Goal: Task Accomplishment & Management: Use online tool/utility

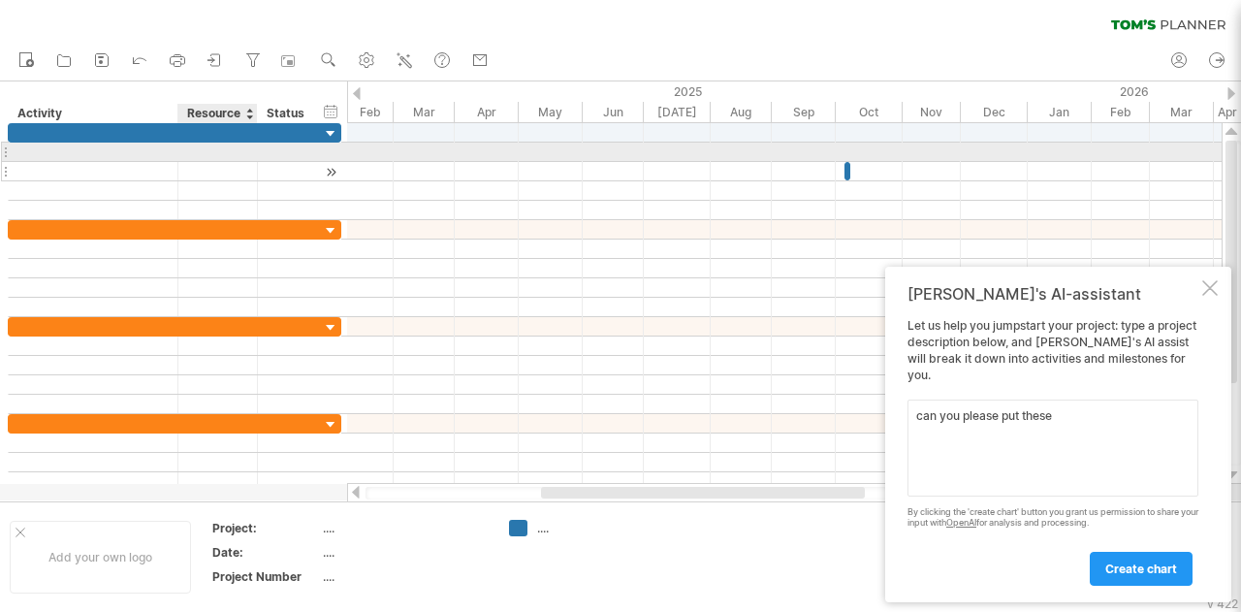
click at [231, 160] on div at bounding box center [174, 171] width 333 height 97
click at [155, 149] on div at bounding box center [92, 151] width 149 height 18
type input "********"
click at [379, 147] on div at bounding box center [784, 151] width 874 height 19
drag, startPoint x: 837, startPoint y: 166, endPoint x: 644, endPoint y: 154, distance: 194.2
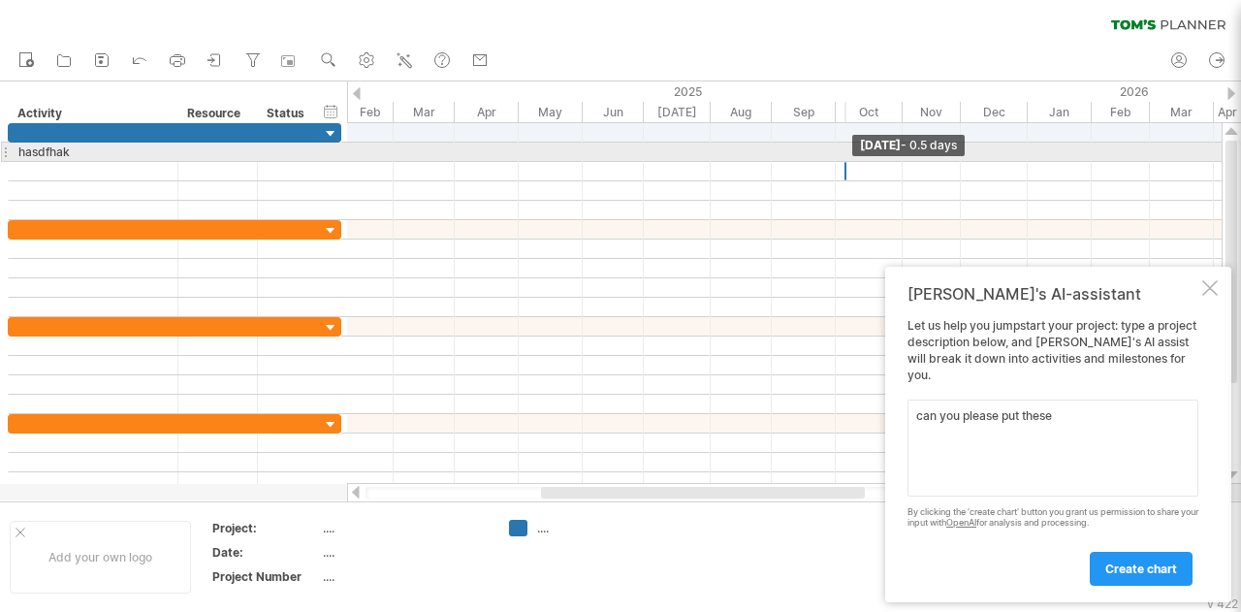
click at [646, 153] on div "[DATE] - 0.5 days [DATE]" at bounding box center [784, 303] width 874 height 361
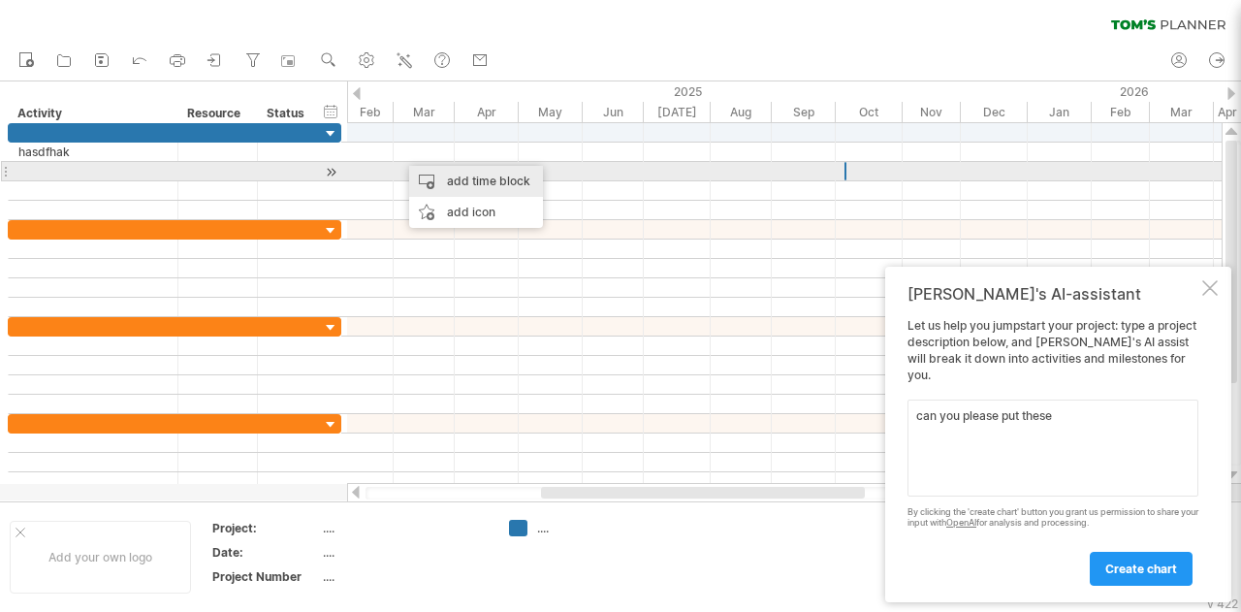
click at [444, 176] on div "add time block" at bounding box center [476, 181] width 134 height 31
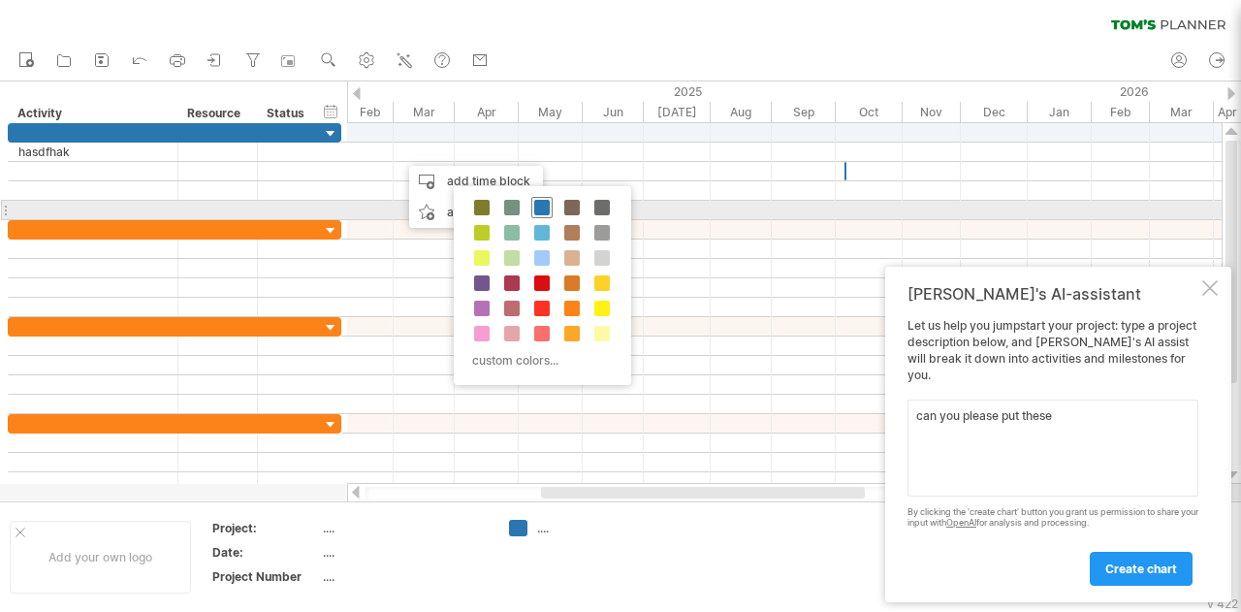
click at [543, 216] on div at bounding box center [541, 207] width 21 height 21
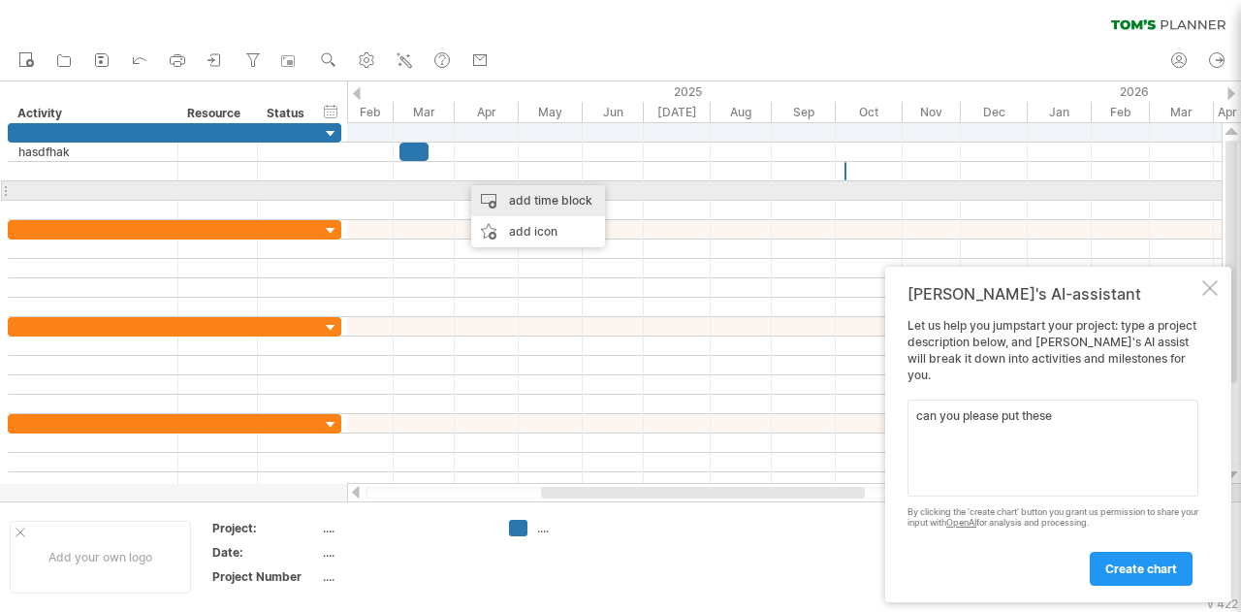
click at [550, 200] on div "add time block" at bounding box center [538, 200] width 134 height 31
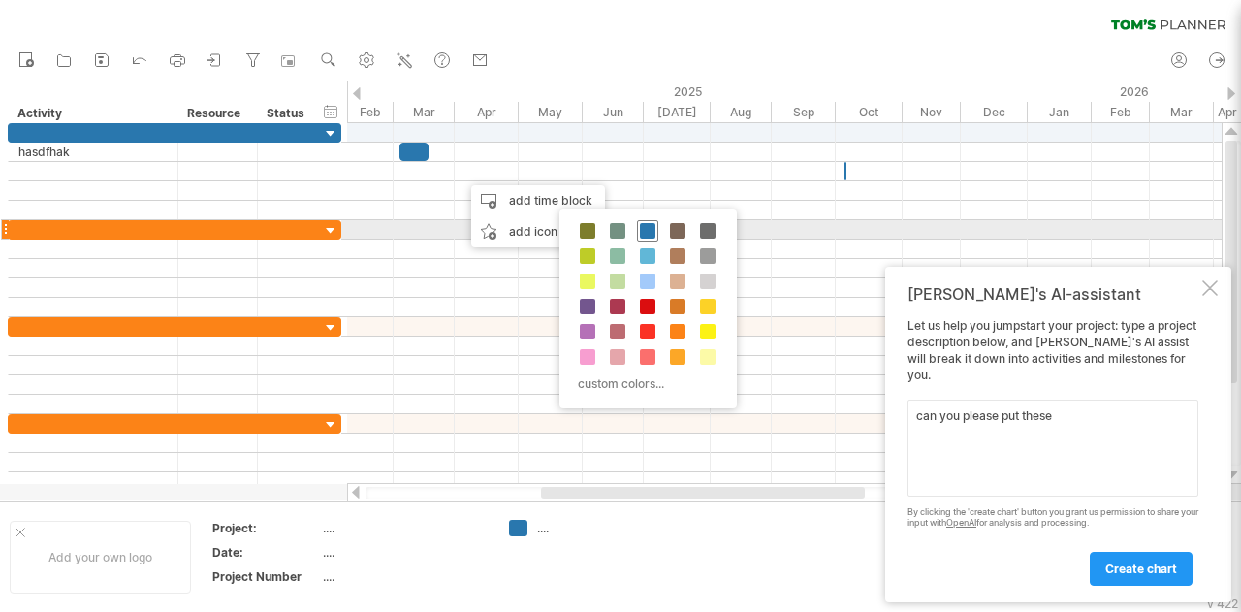
click at [650, 226] on span at bounding box center [648, 231] width 16 height 16
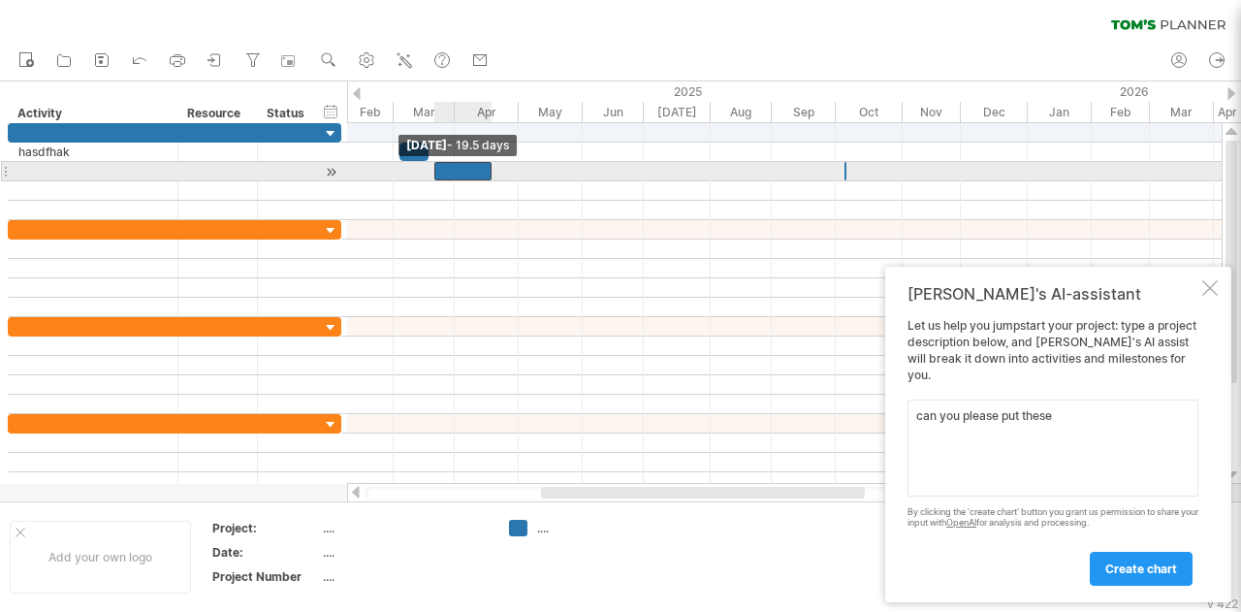
drag, startPoint x: 459, startPoint y: 168, endPoint x: 436, endPoint y: 167, distance: 23.3
click at [436, 167] on span at bounding box center [434, 171] width 8 height 18
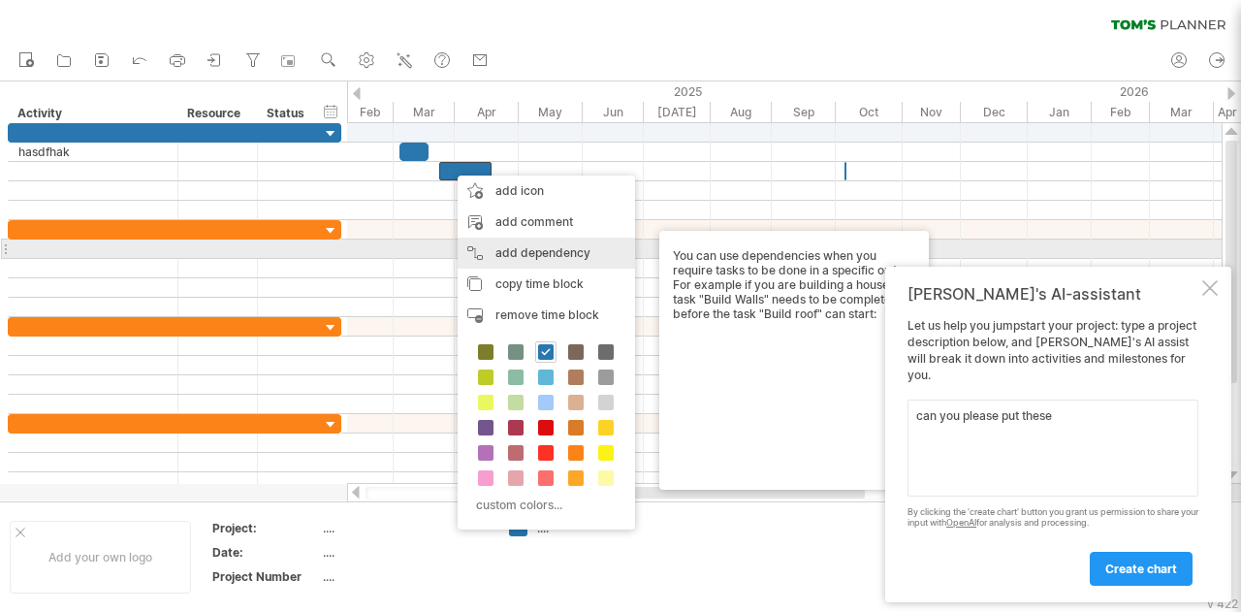
click at [553, 244] on div "add dependency You can use dependencies when you require tasks to be done in a …" at bounding box center [545, 252] width 177 height 31
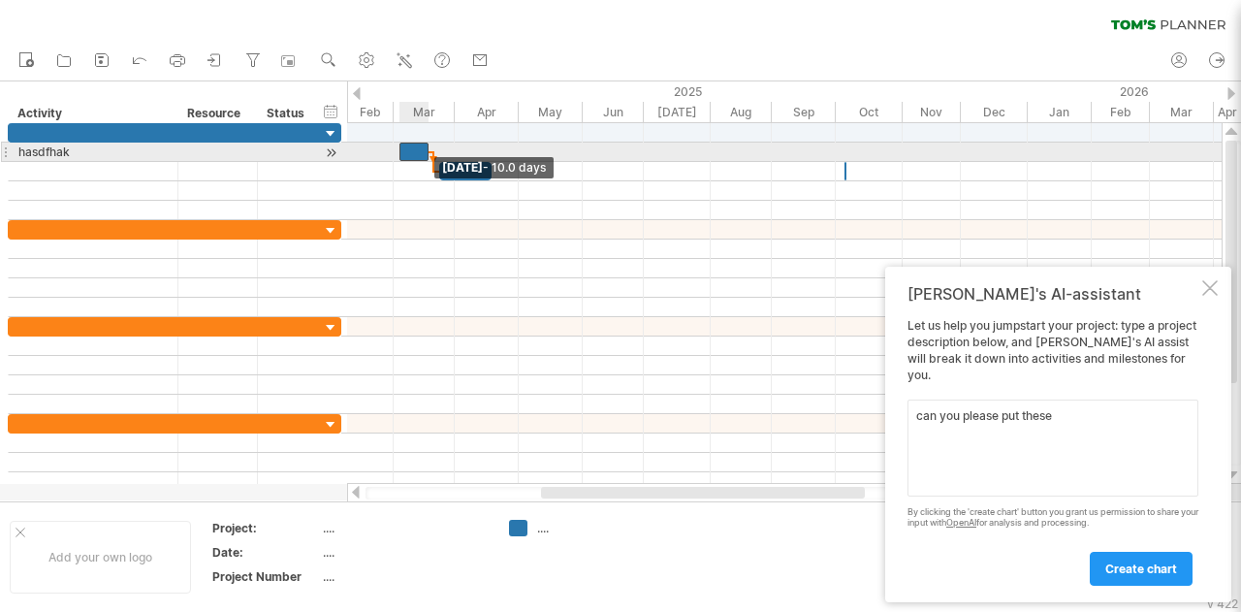
click at [426, 154] on span at bounding box center [429, 151] width 8 height 18
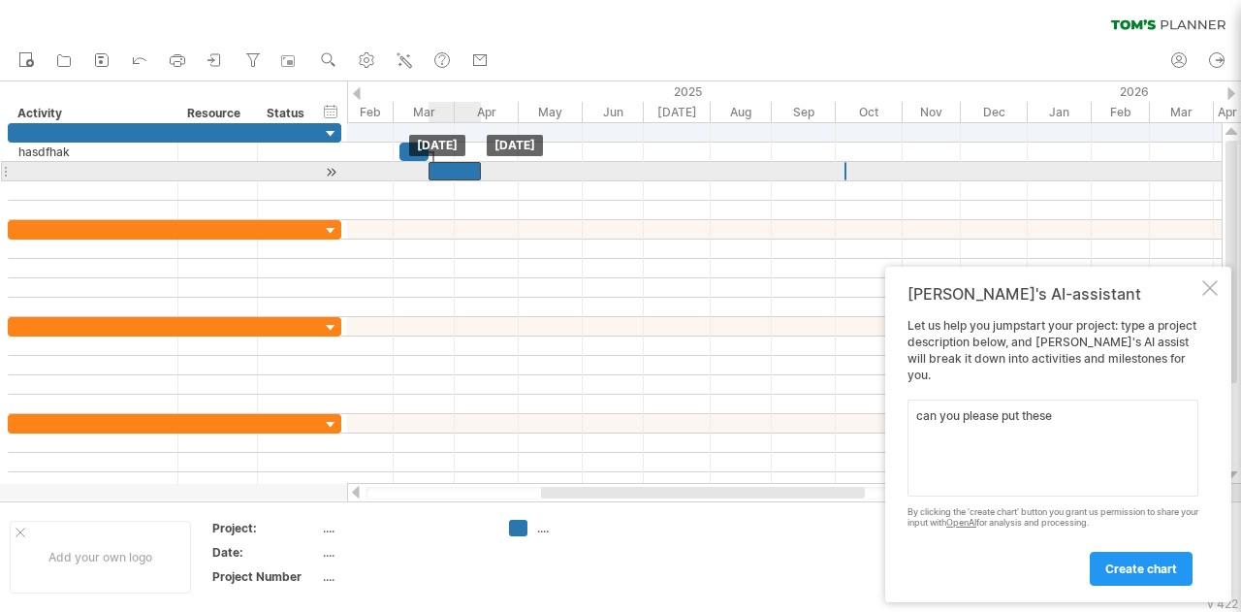
drag, startPoint x: 473, startPoint y: 172, endPoint x: 463, endPoint y: 176, distance: 10.8
click at [463, 176] on div at bounding box center [454, 171] width 52 height 18
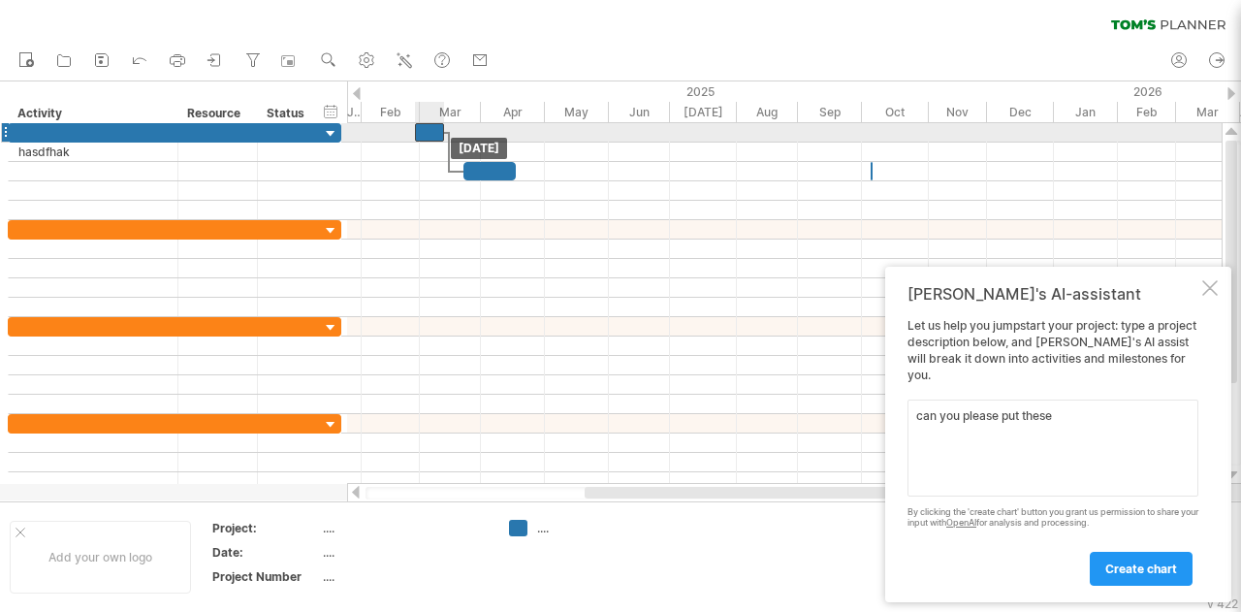
drag, startPoint x: 405, startPoint y: 150, endPoint x: 421, endPoint y: 124, distance: 30.4
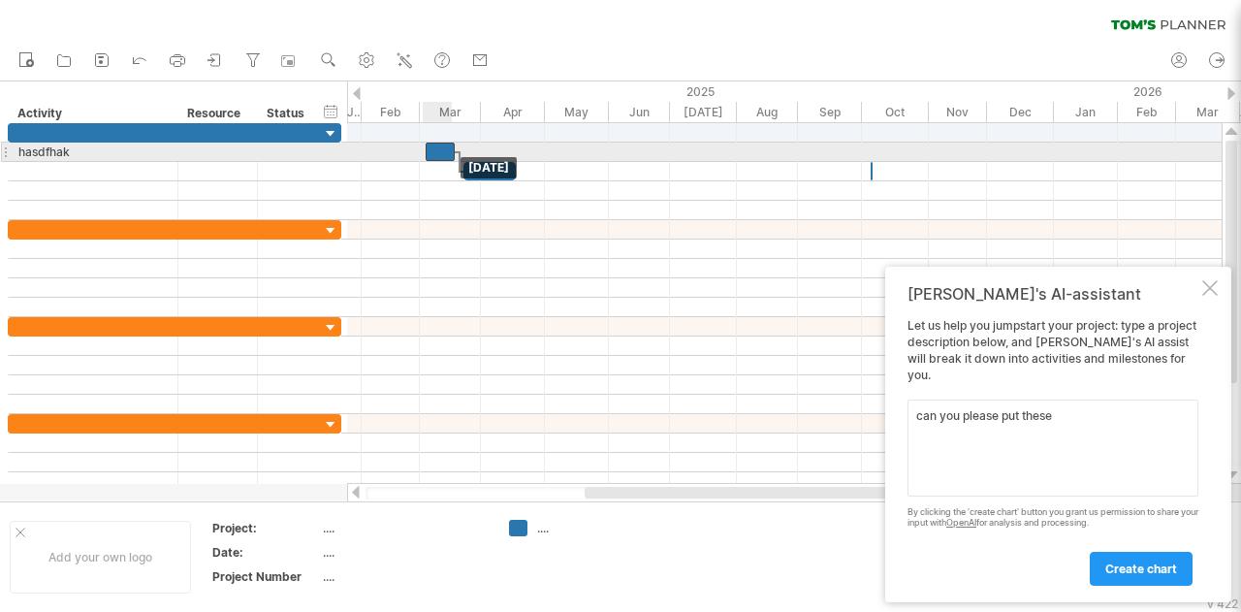
drag, startPoint x: 421, startPoint y: 131, endPoint x: 430, endPoint y: 146, distance: 18.3
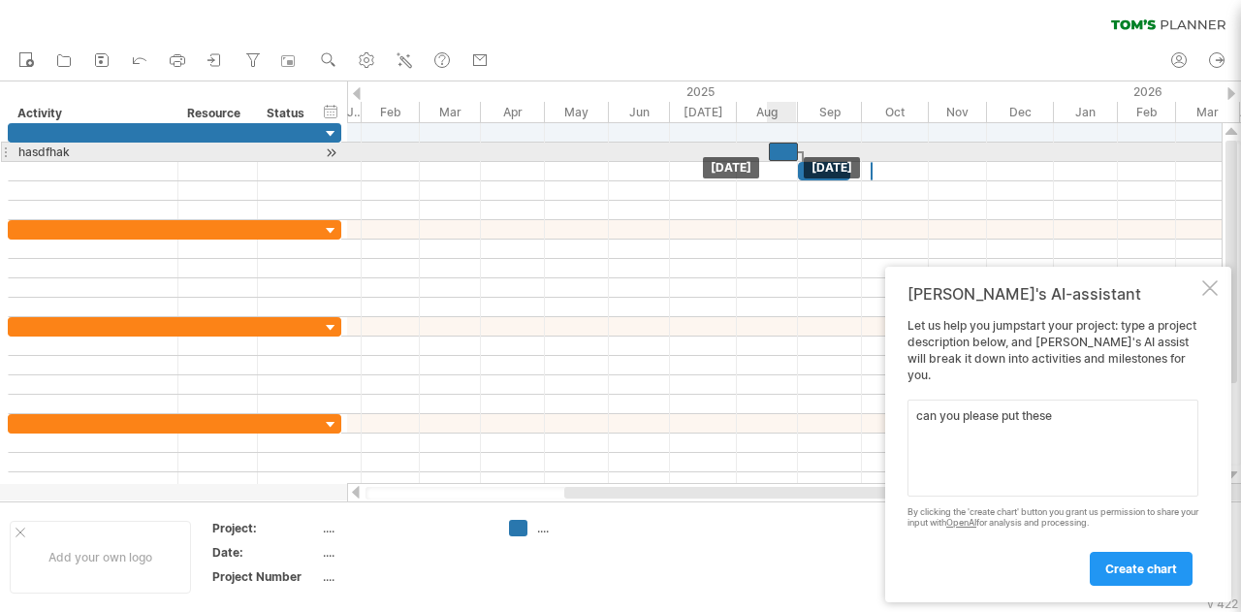
drag, startPoint x: 440, startPoint y: 152, endPoint x: 783, endPoint y: 147, distance: 343.2
click at [783, 147] on div at bounding box center [783, 151] width 29 height 18
click at [783, 148] on div at bounding box center [783, 151] width 29 height 18
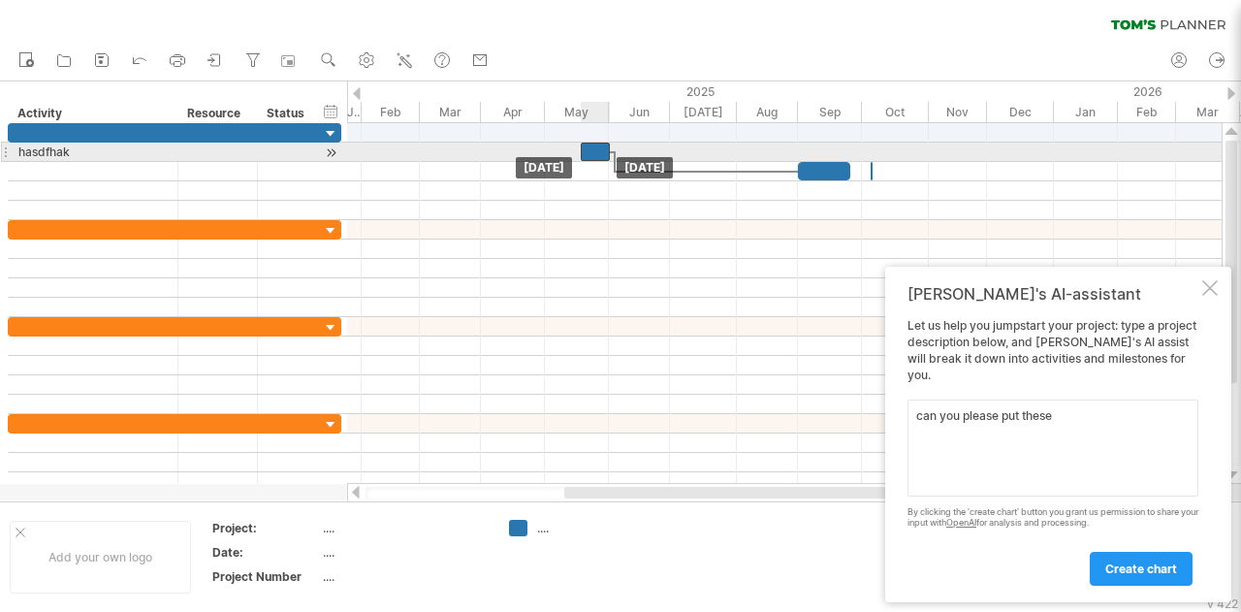
drag, startPoint x: 785, startPoint y: 150, endPoint x: 597, endPoint y: 147, distance: 188.1
click at [597, 147] on div at bounding box center [595, 151] width 29 height 18
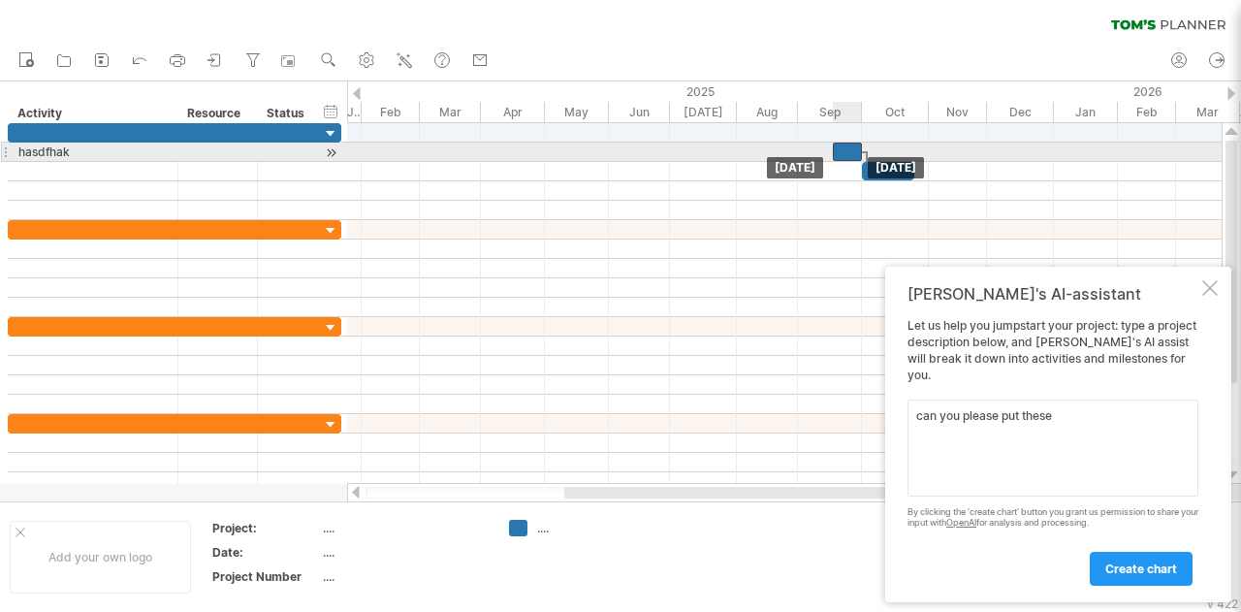
drag, startPoint x: 597, startPoint y: 147, endPoint x: 849, endPoint y: 146, distance: 252.0
click at [849, 146] on div at bounding box center [847, 151] width 29 height 18
click at [867, 158] on div at bounding box center [867, 161] width 6 height 21
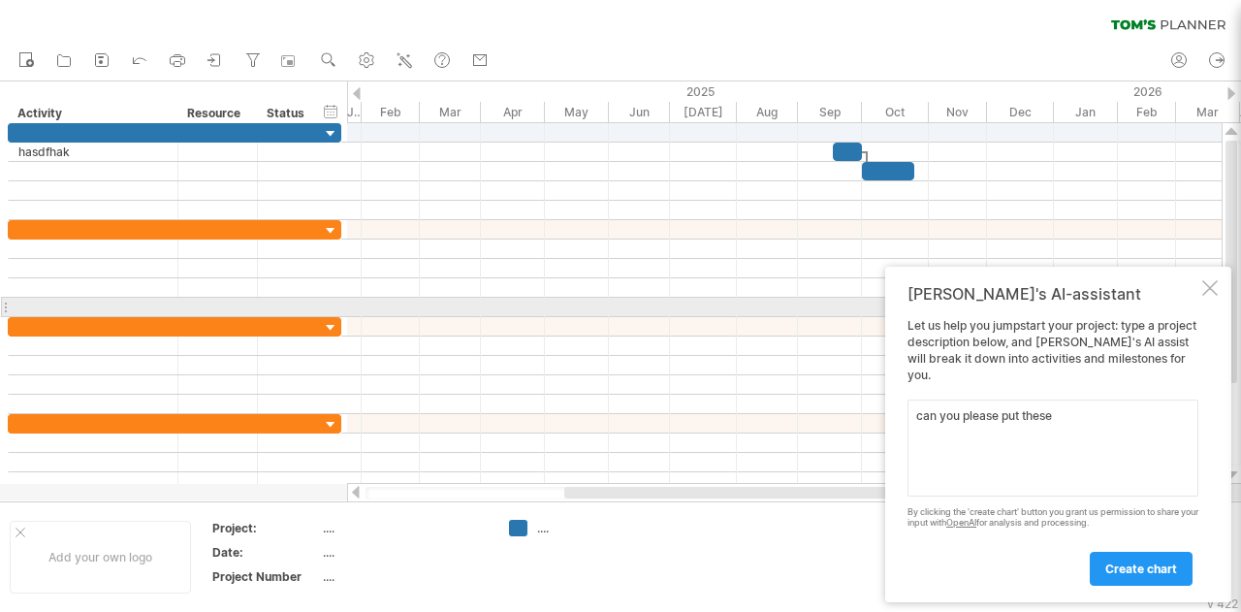
click at [1207, 296] on div at bounding box center [1210, 288] width 16 height 16
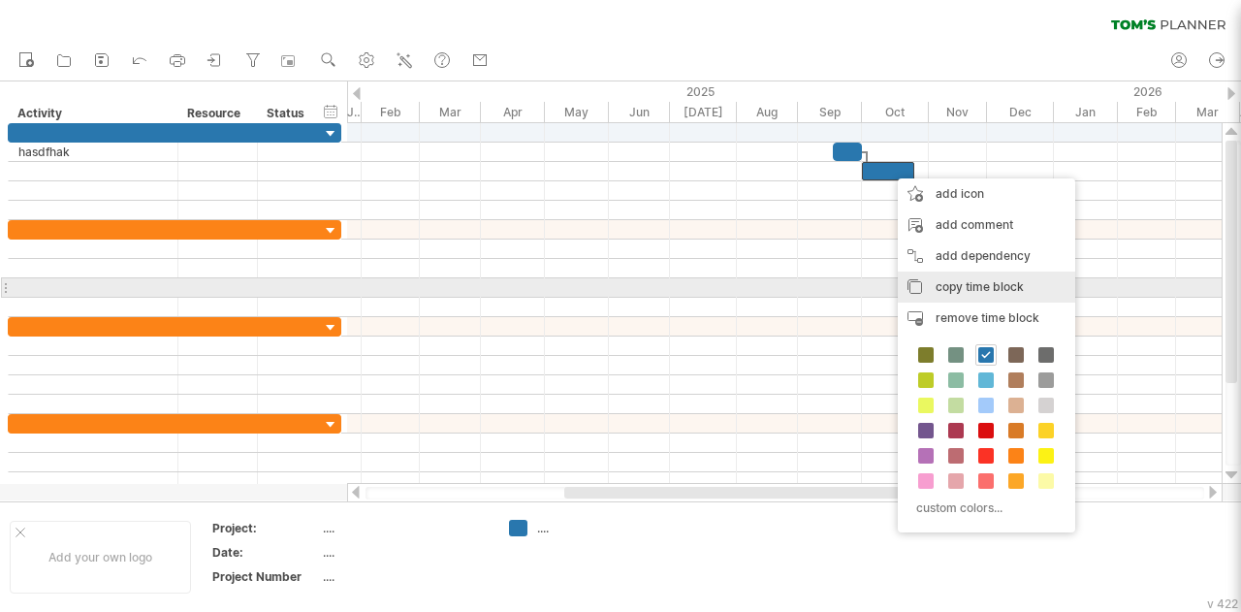
click at [1033, 283] on div "copy time block copy time blocks/icons" at bounding box center [986, 286] width 177 height 31
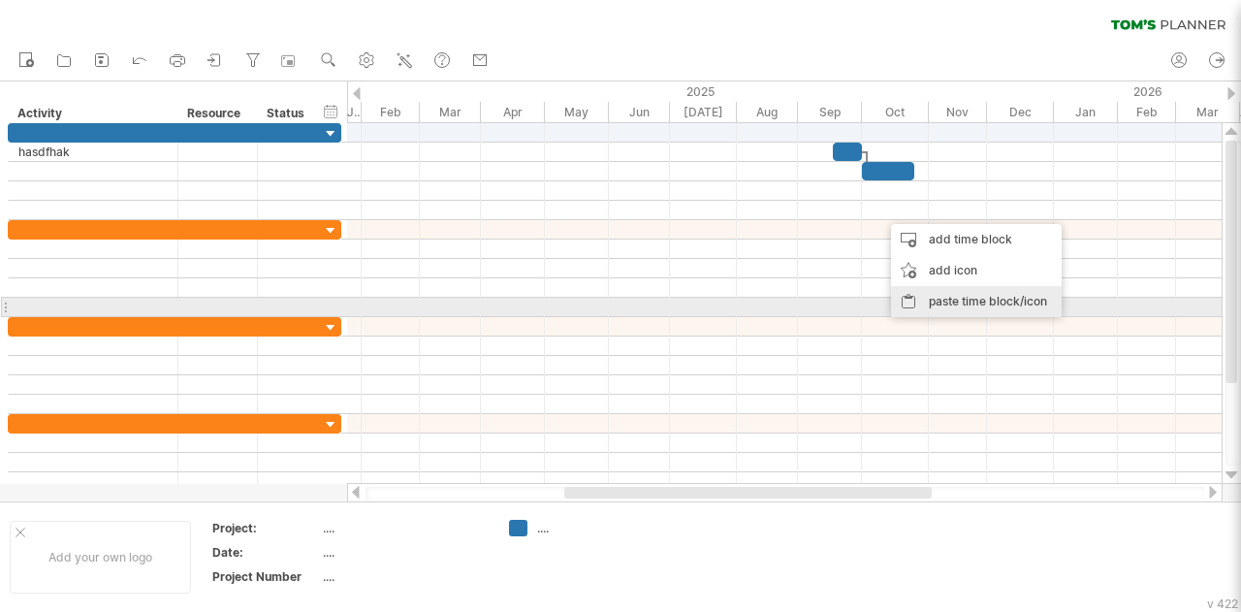
click at [919, 303] on div "paste time block/icon" at bounding box center [976, 301] width 171 height 31
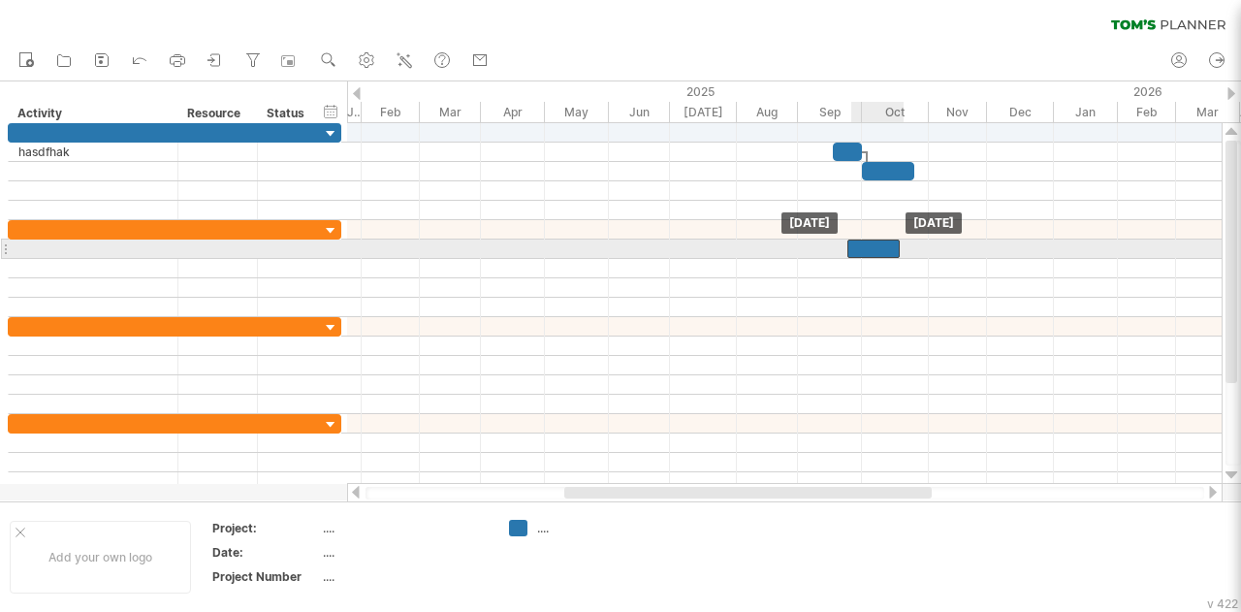
drag, startPoint x: 900, startPoint y: 207, endPoint x: 867, endPoint y: 242, distance: 48.7
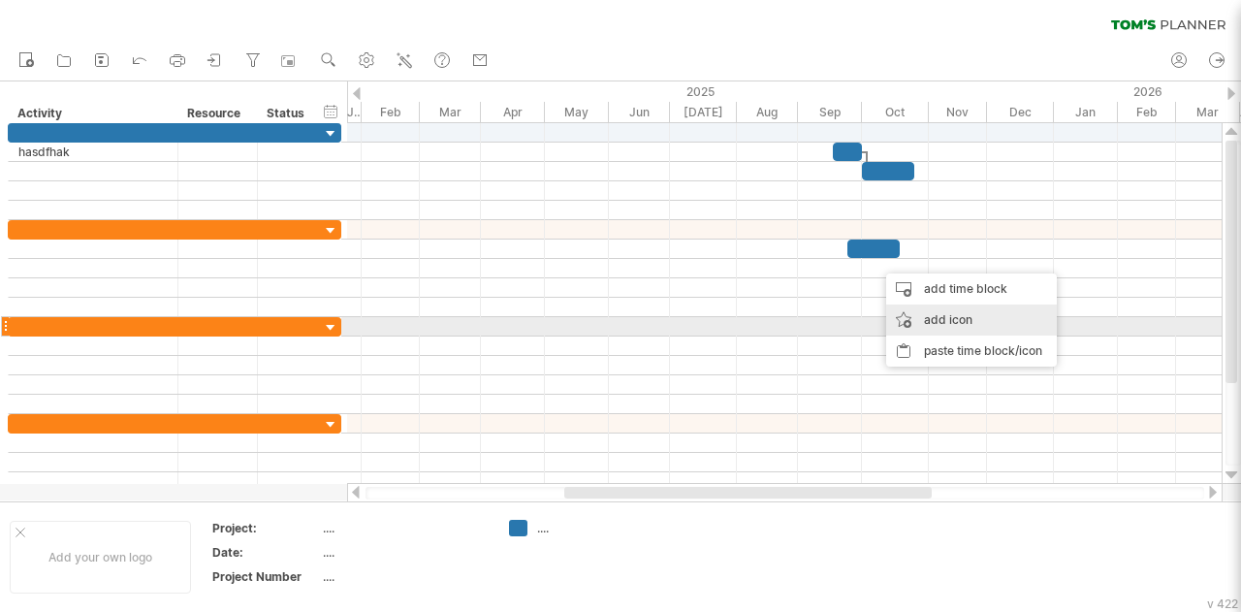
click at [999, 328] on div "add icon" at bounding box center [971, 319] width 171 height 31
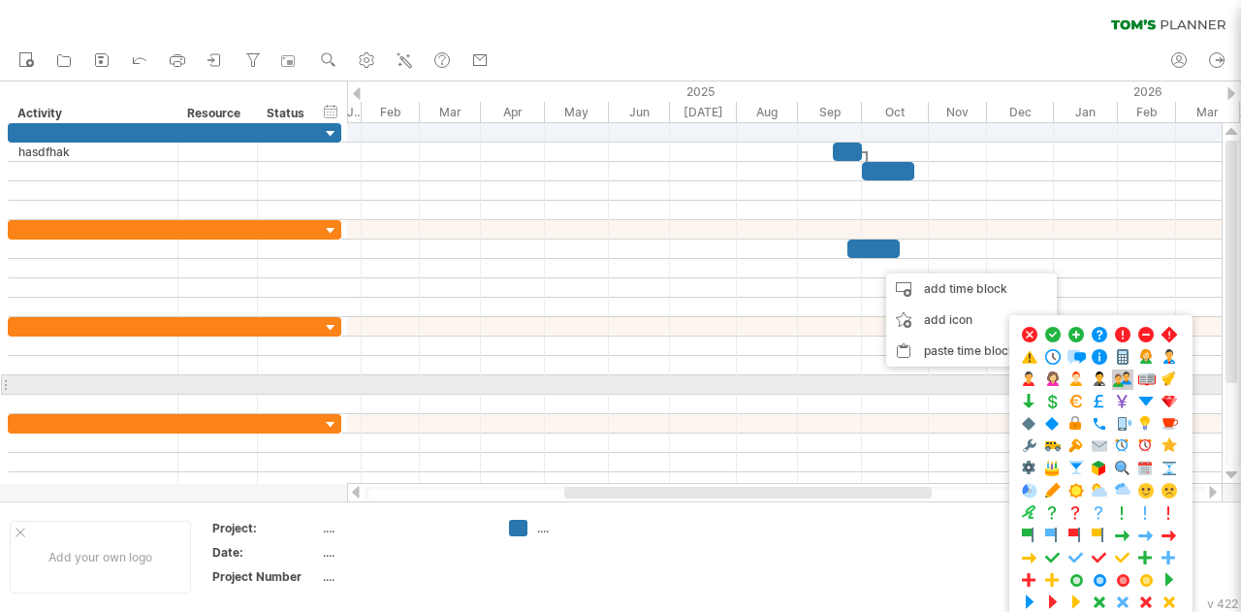
click at [1114, 375] on span at bounding box center [1122, 379] width 19 height 18
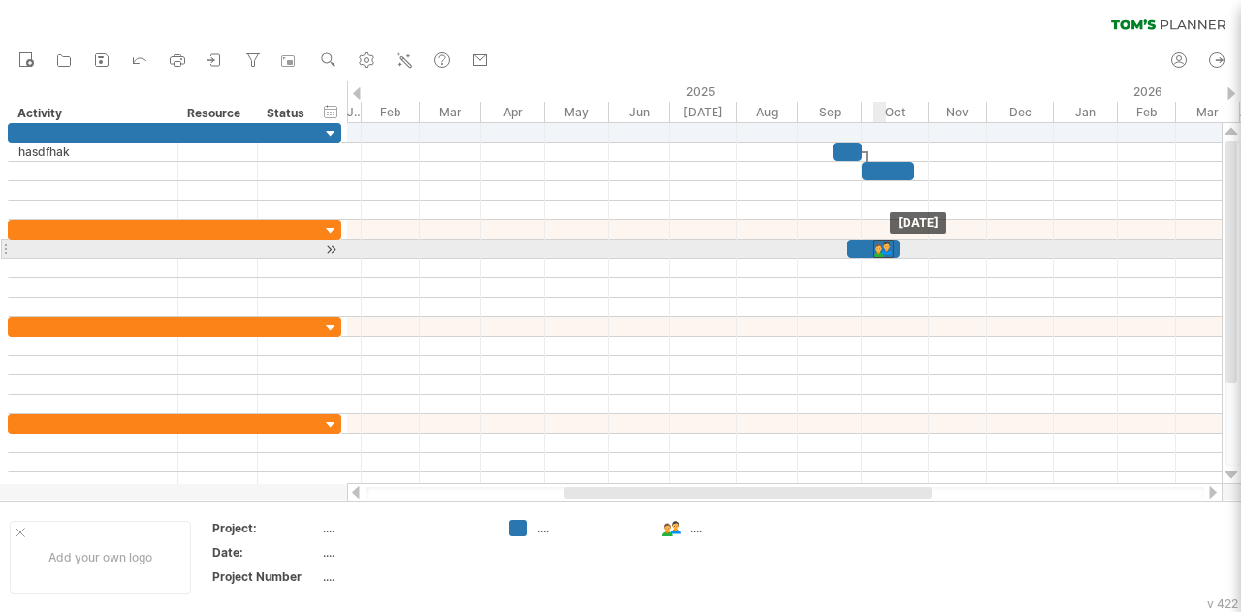
drag, startPoint x: 882, startPoint y: 269, endPoint x: 890, endPoint y: 244, distance: 26.4
click at [863, 248] on div at bounding box center [873, 248] width 52 height 18
click at [851, 248] on div at bounding box center [868, 248] width 52 height 18
click at [861, 243] on div at bounding box center [868, 248] width 52 height 18
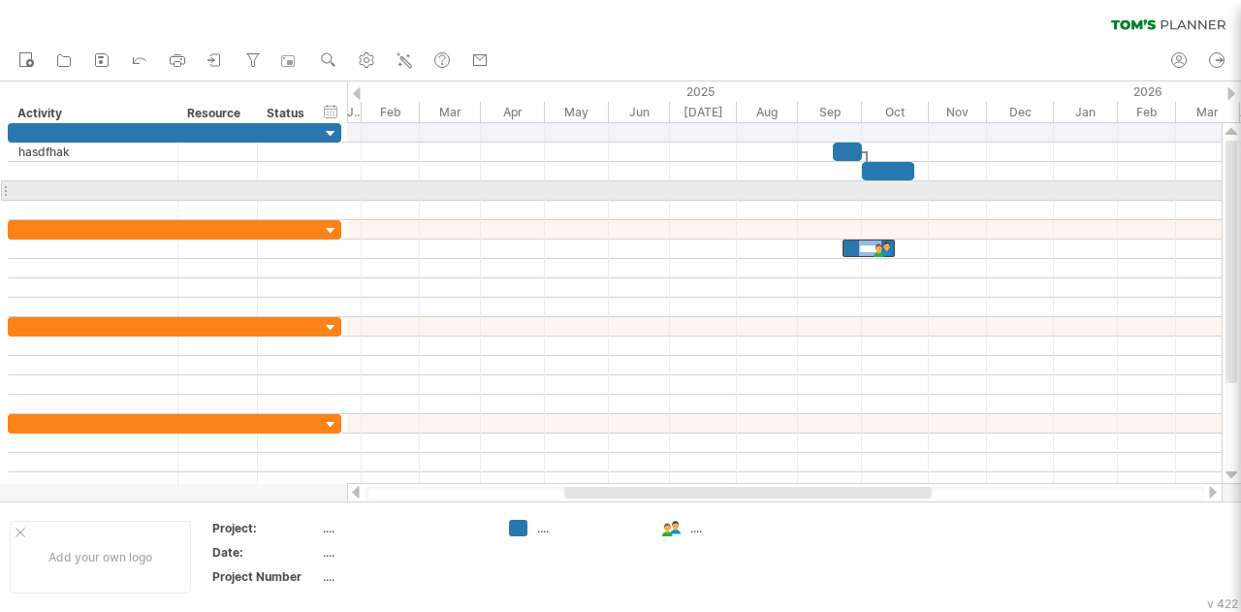
click at [492, 194] on div at bounding box center [784, 190] width 874 height 19
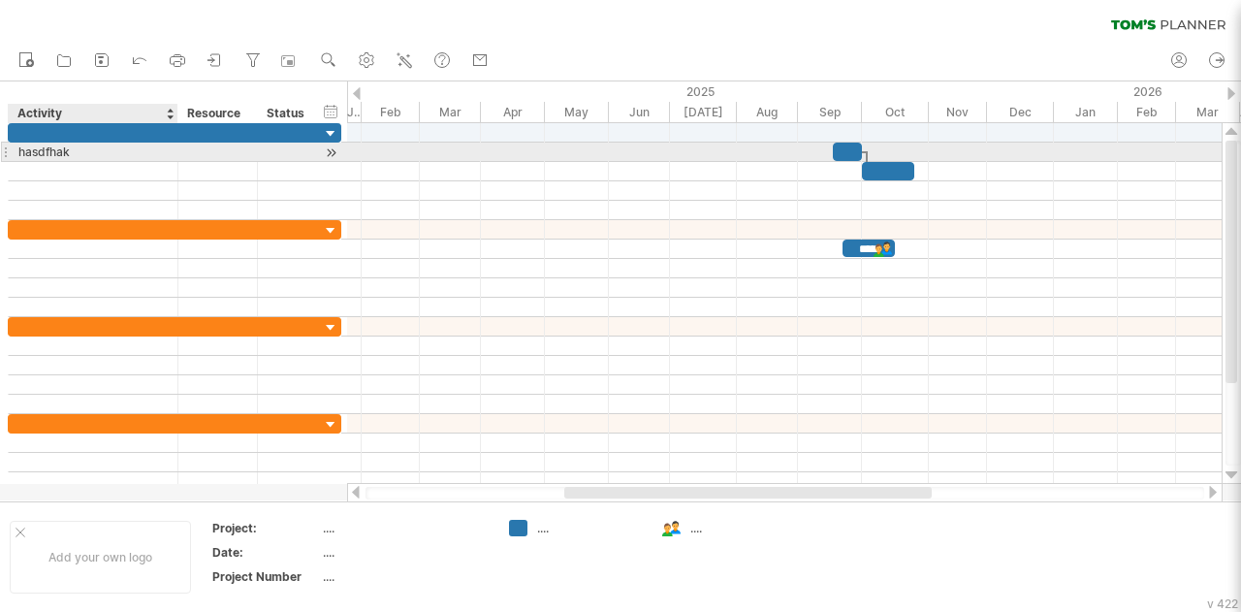
click at [107, 155] on div "hasdfhak" at bounding box center [92, 151] width 149 height 18
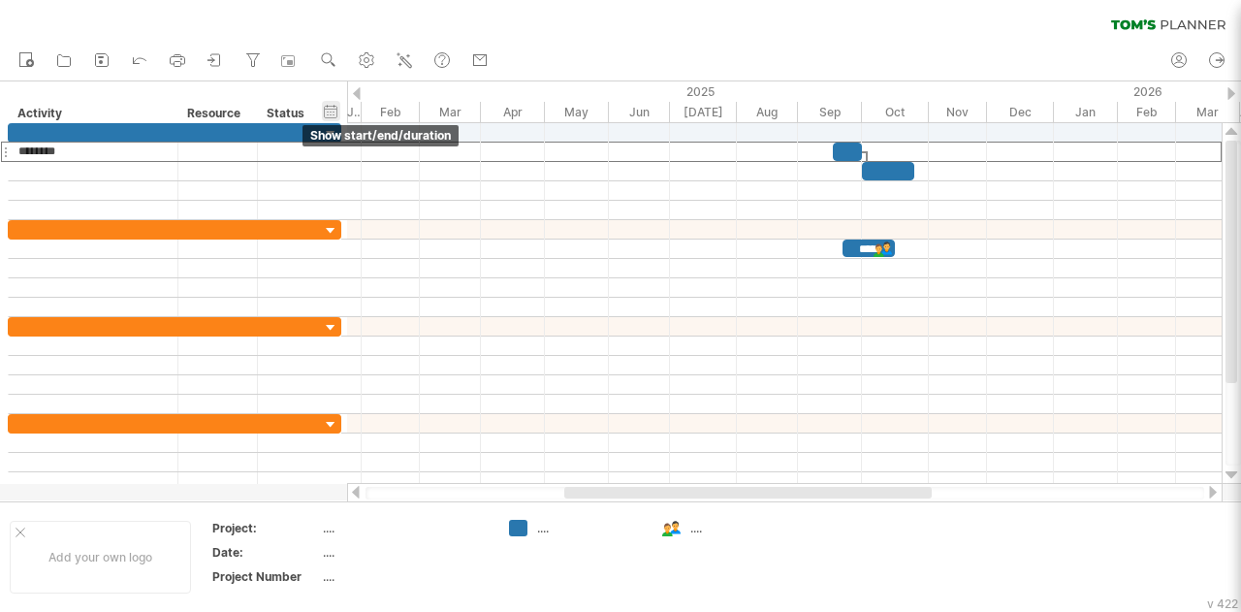
click at [331, 104] on div "hide start/end/duration show start/end/duration" at bounding box center [331, 111] width 18 height 20
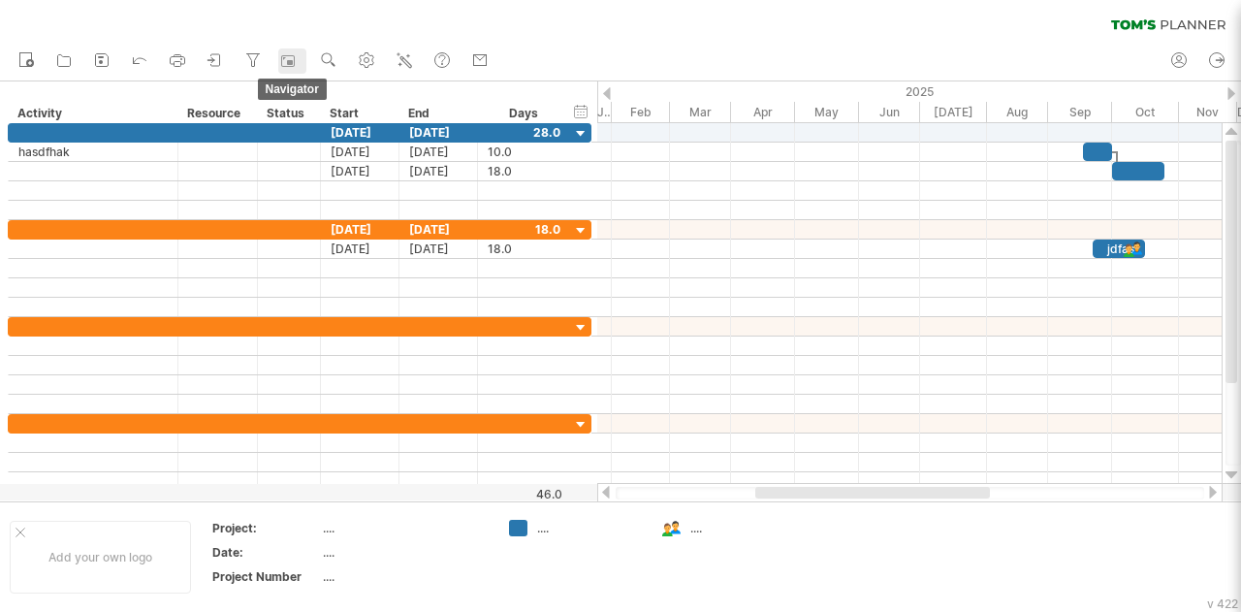
click at [285, 50] on link "navigator" at bounding box center [292, 60] width 28 height 25
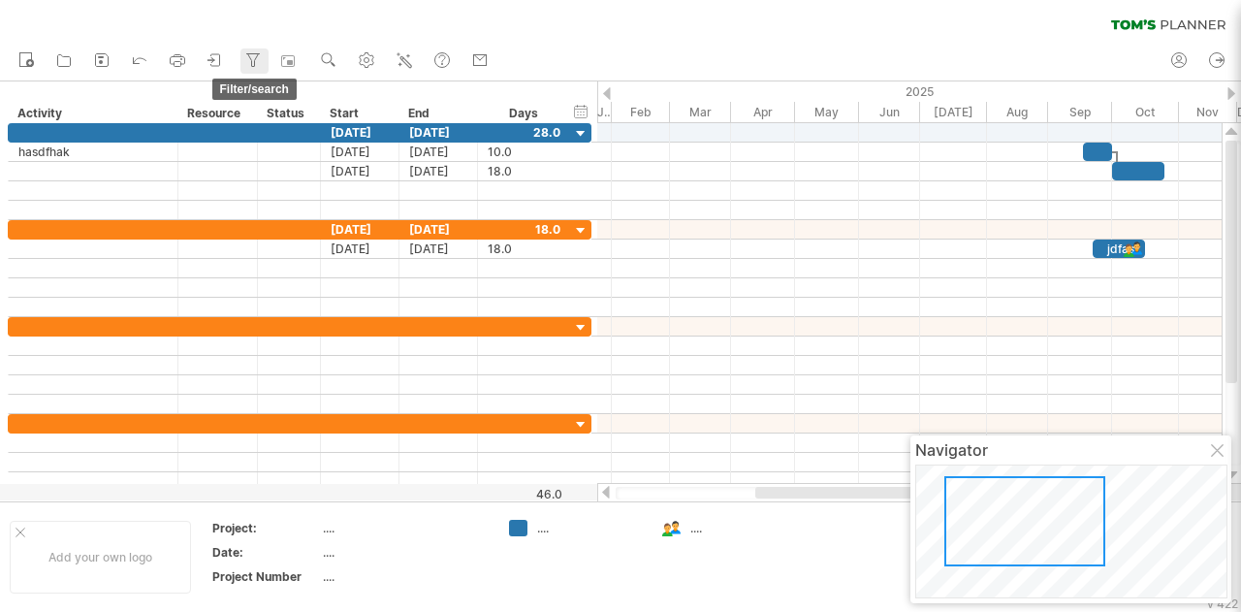
click at [261, 68] on icon at bounding box center [252, 59] width 19 height 19
type input "**********"
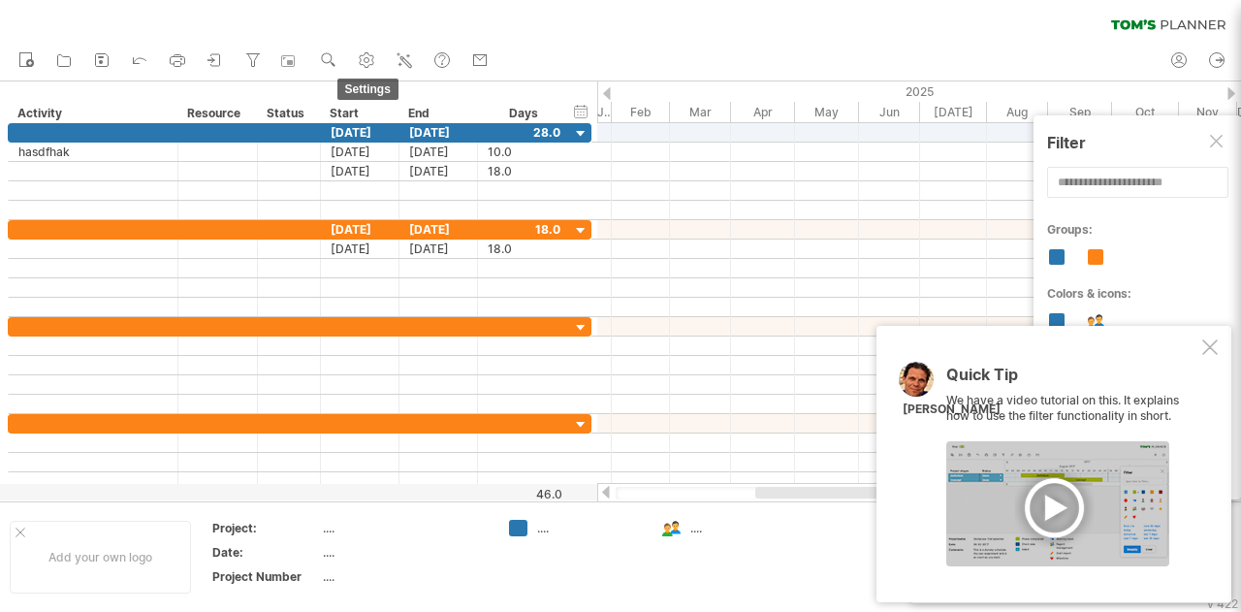
click at [369, 62] on g at bounding box center [366, 59] width 19 height 19
select select "*"
select select "**"
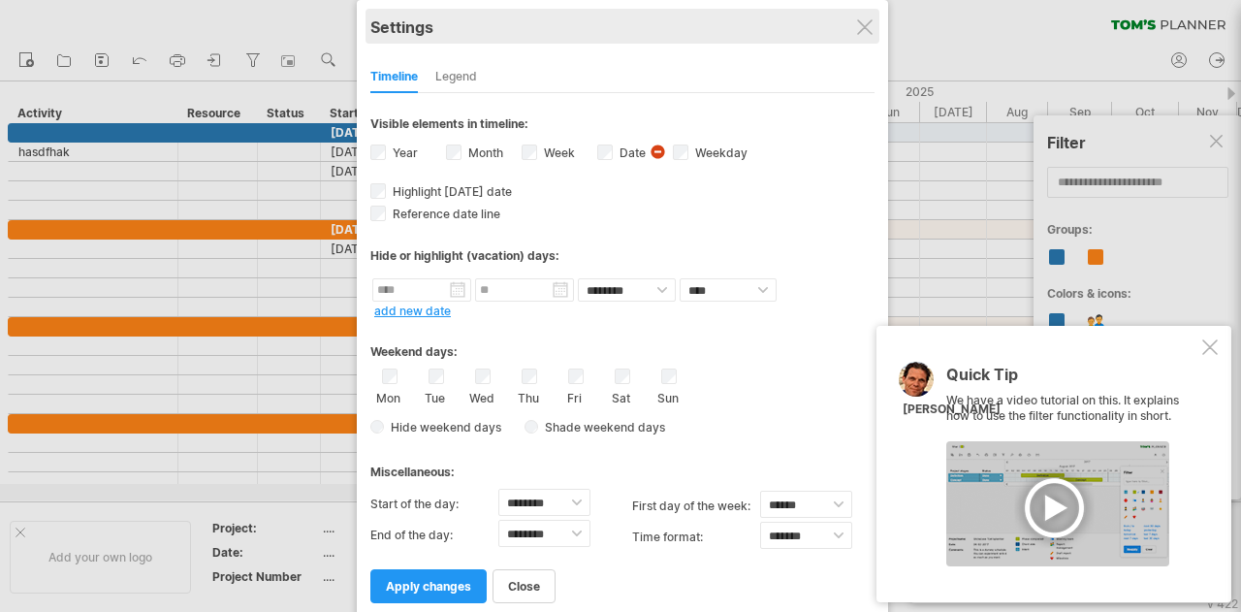
click at [867, 18] on div "Settings" at bounding box center [622, 26] width 504 height 35
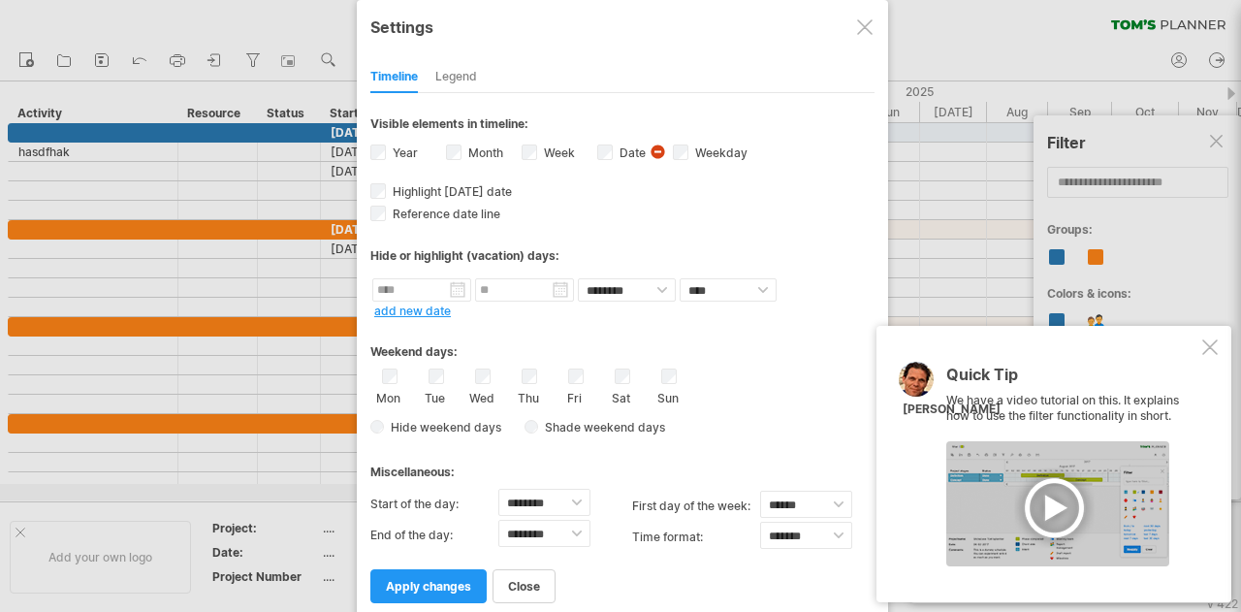
click at [865, 20] on div at bounding box center [865, 27] width 16 height 16
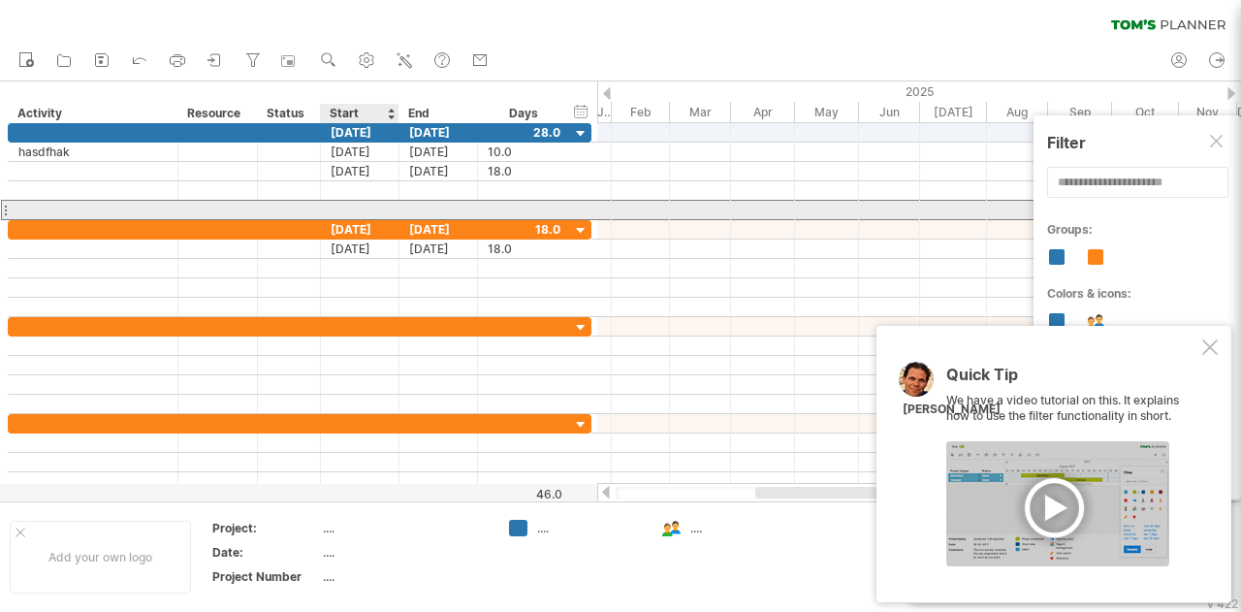
click at [372, 206] on div at bounding box center [360, 210] width 79 height 18
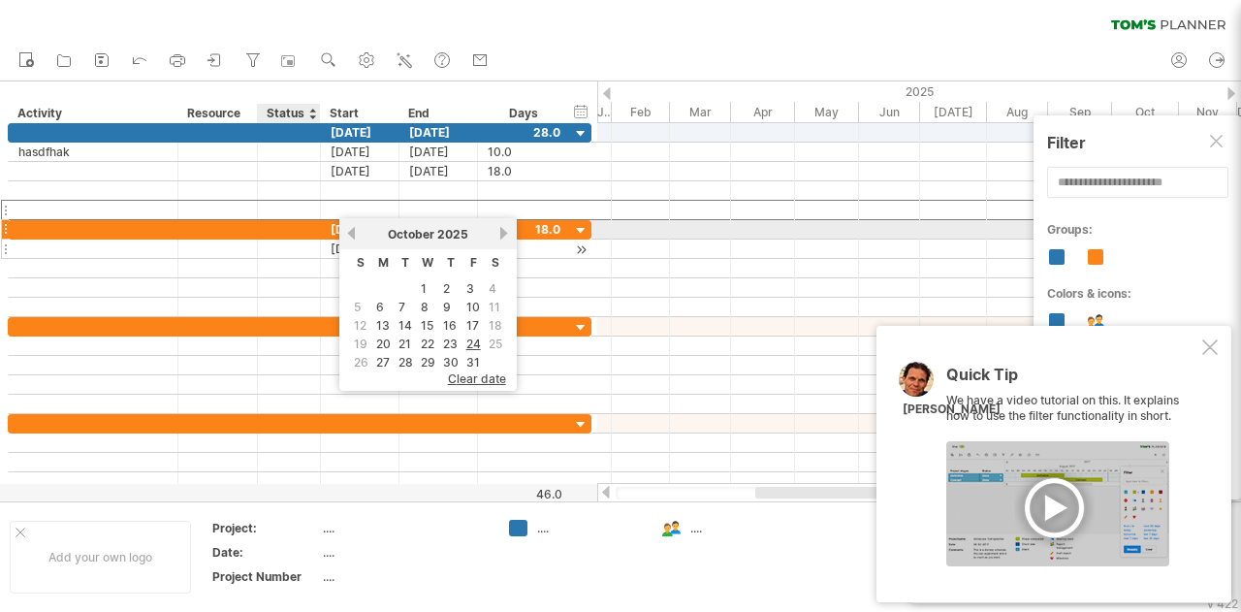
click at [309, 239] on div at bounding box center [289, 248] width 63 height 18
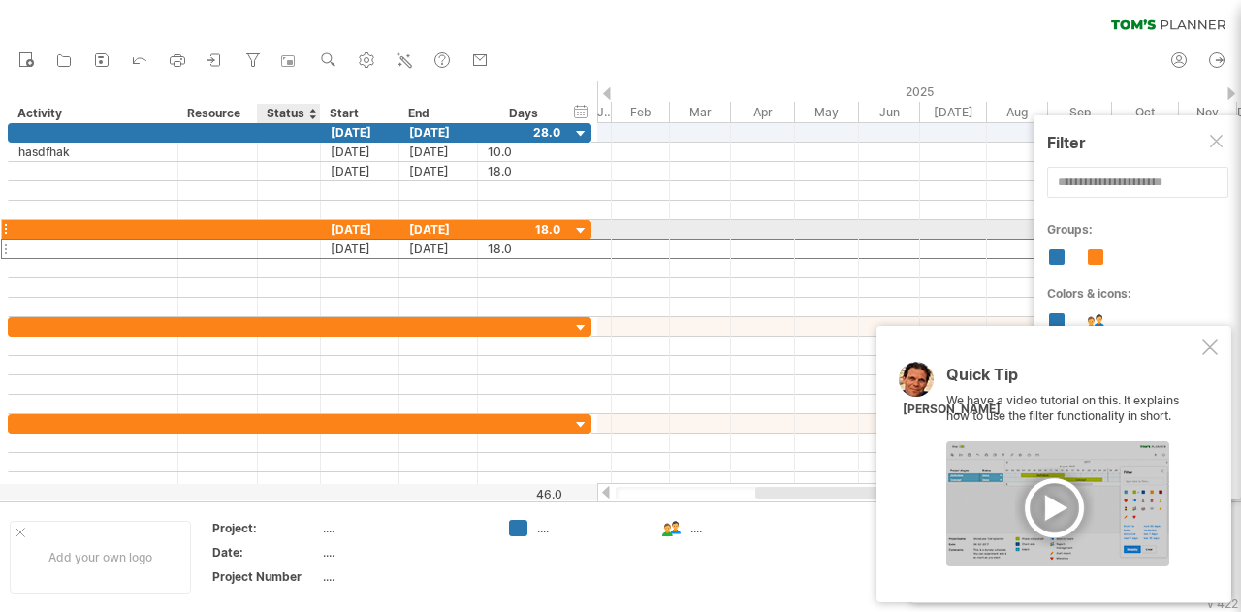
click at [310, 231] on div at bounding box center [289, 229] width 63 height 18
click at [6, 222] on div at bounding box center [5, 229] width 8 height 20
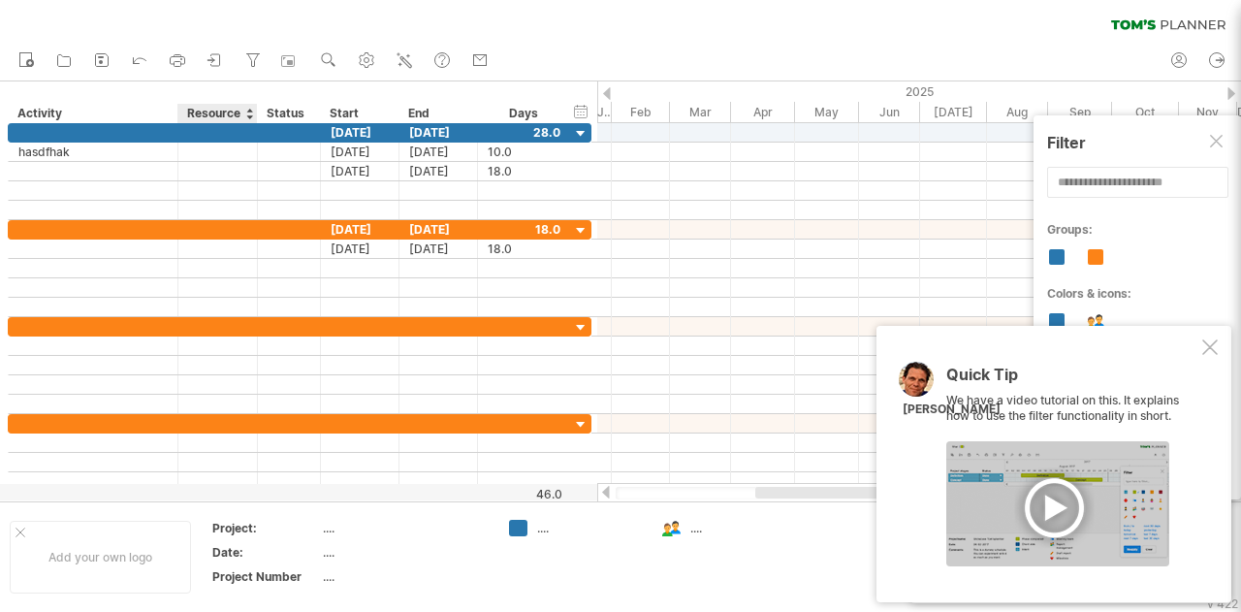
click at [229, 109] on div "Resource" at bounding box center [216, 113] width 59 height 19
click at [226, 138] on div at bounding box center [217, 132] width 59 height 18
click at [224, 110] on div "Resource" at bounding box center [216, 113] width 59 height 19
click at [333, 64] on rect at bounding box center [333, 64] width 5 height 5
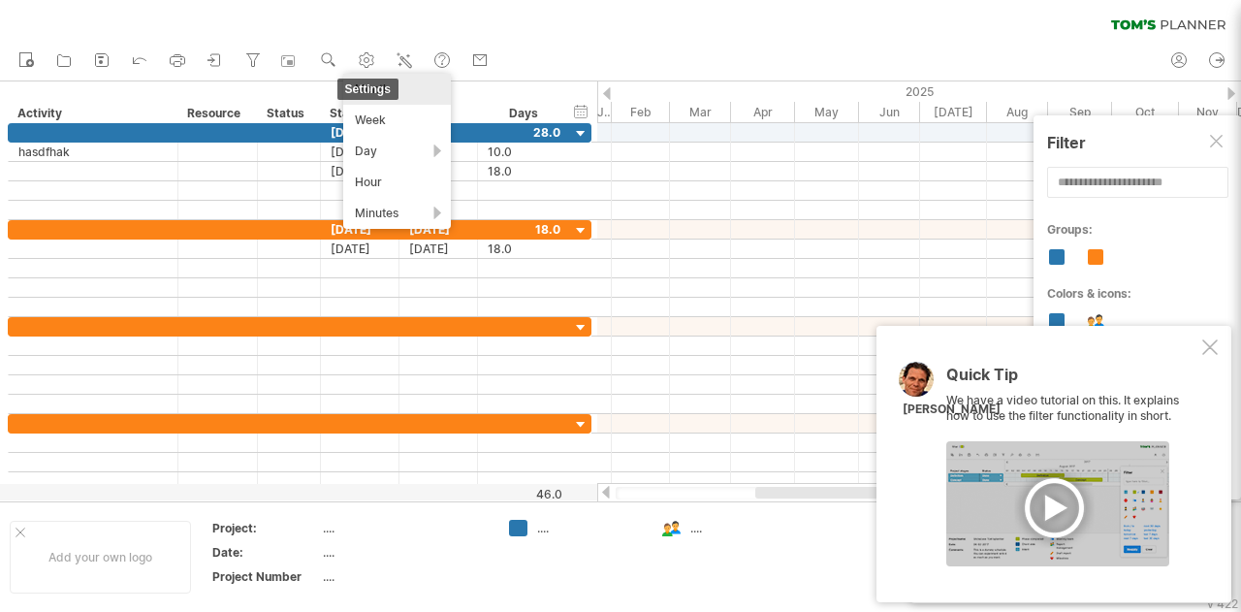
click at [371, 60] on g at bounding box center [366, 59] width 19 height 19
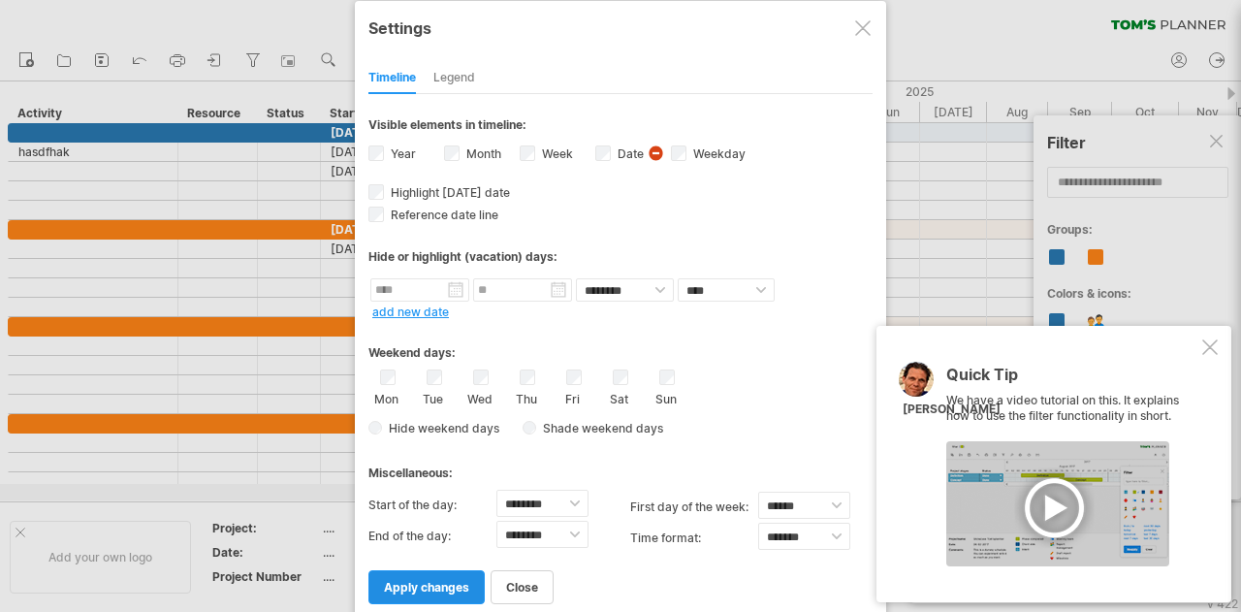
click at [421, 580] on span "apply changes" at bounding box center [426, 587] width 85 height 15
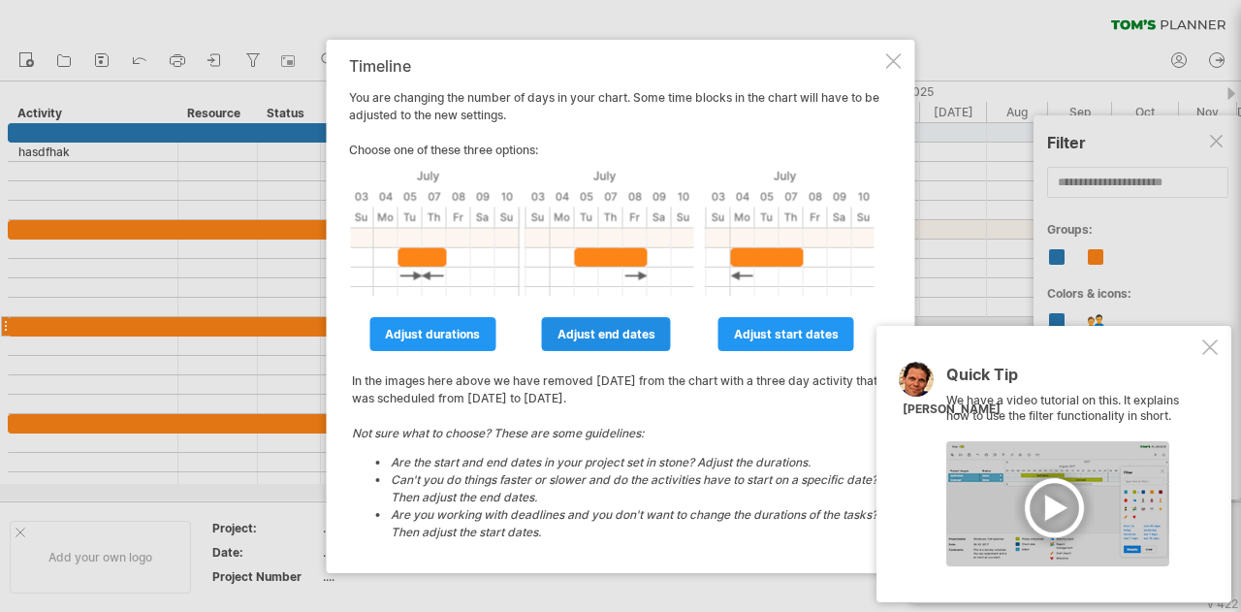
click at [628, 335] on span "adjust end dates" at bounding box center [606, 334] width 98 height 15
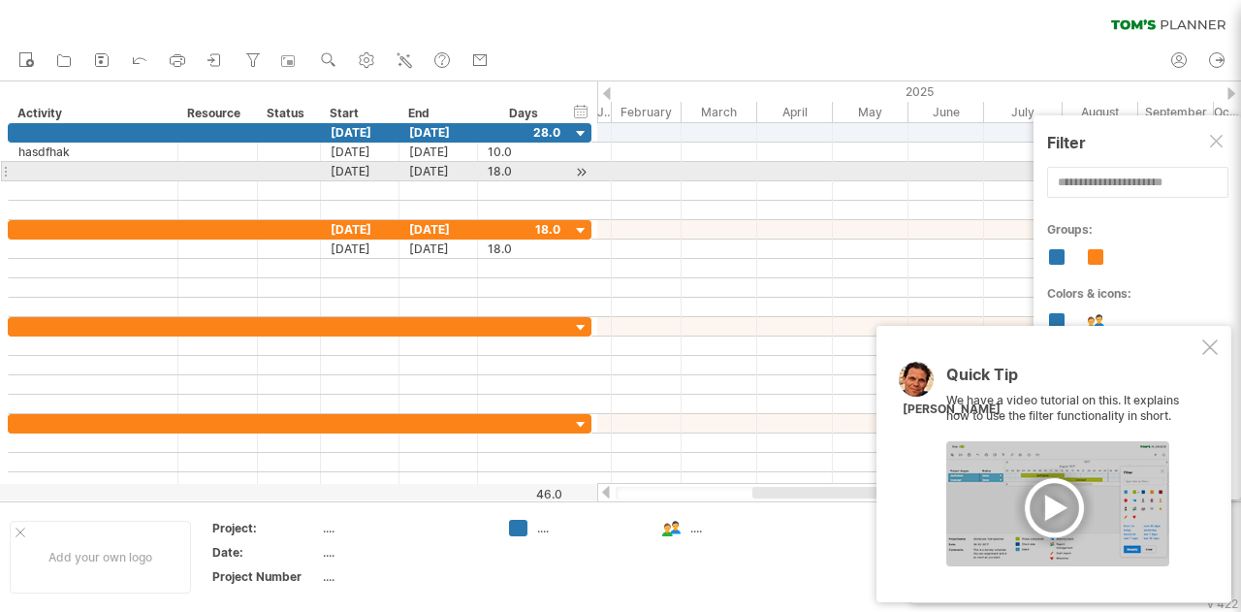
click at [668, 170] on div at bounding box center [909, 171] width 624 height 19
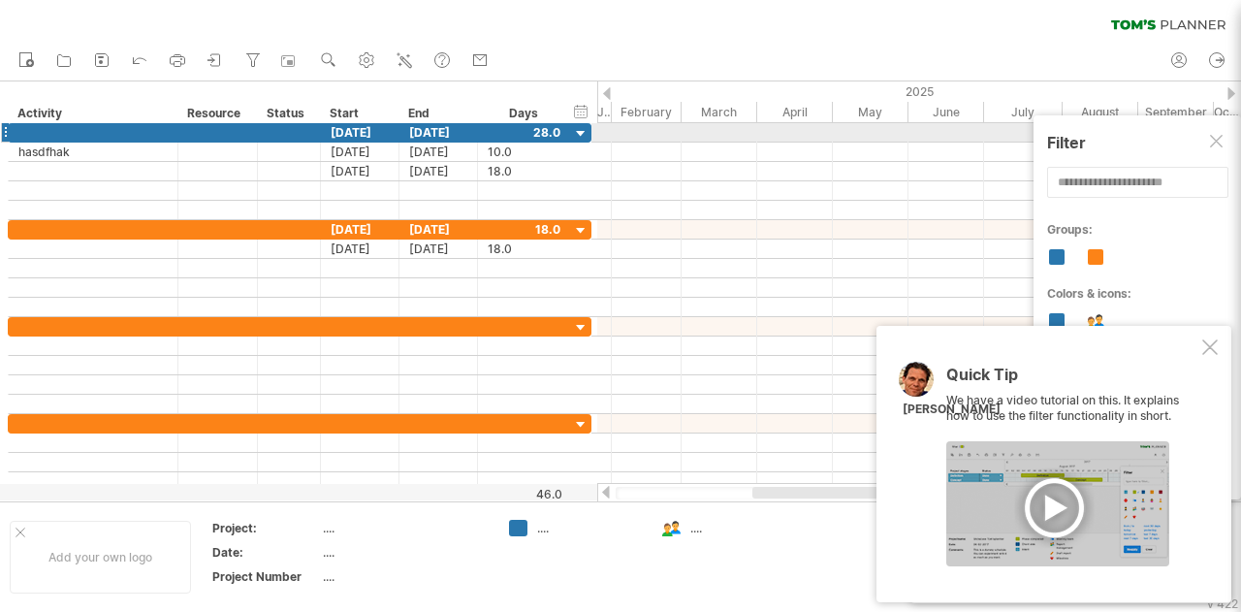
click at [669, 130] on div at bounding box center [909, 132] width 624 height 19
click at [667, 108] on div "February" at bounding box center [647, 112] width 70 height 20
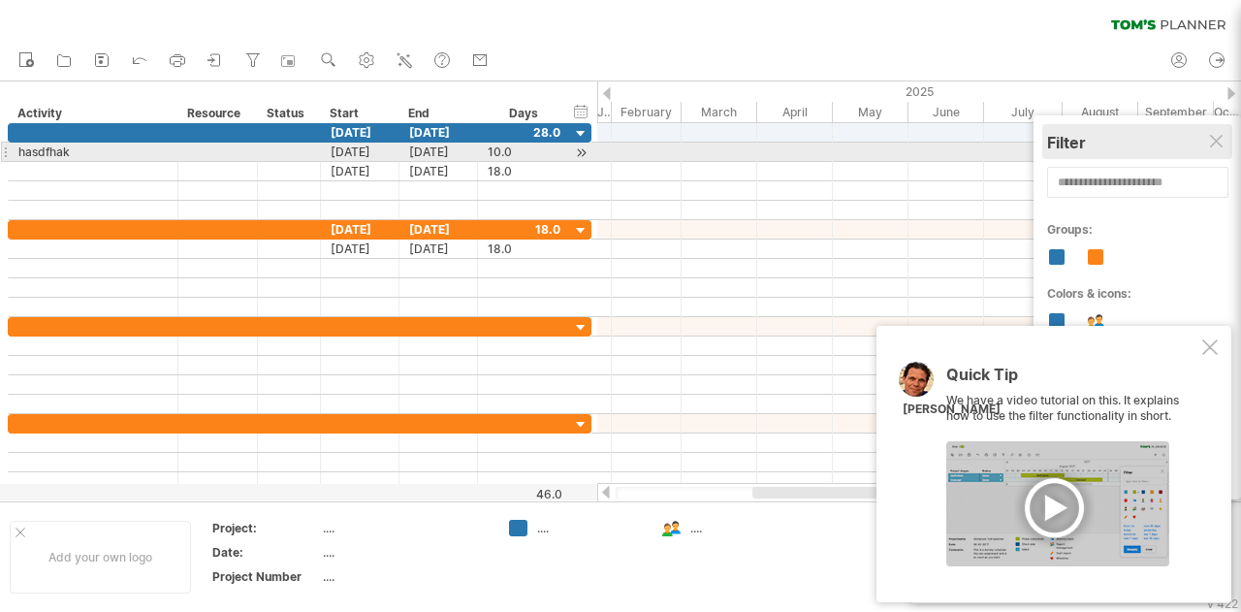
click at [1207, 150] on div "Filter" at bounding box center [1137, 142] width 180 height 19
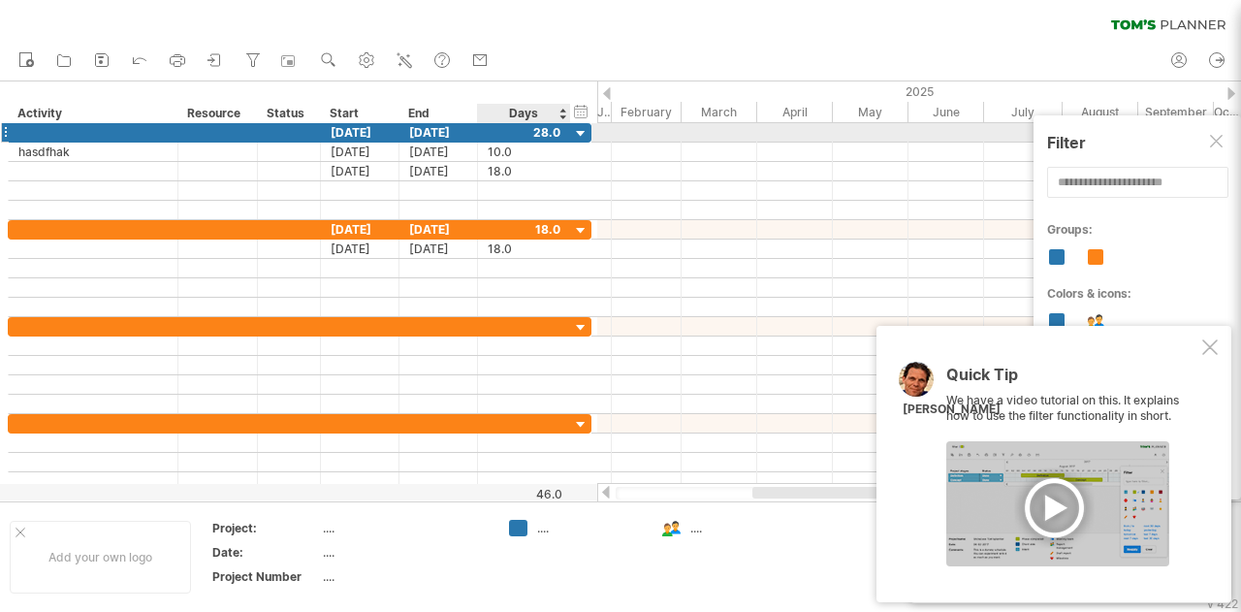
click at [583, 136] on div at bounding box center [581, 134] width 18 height 18
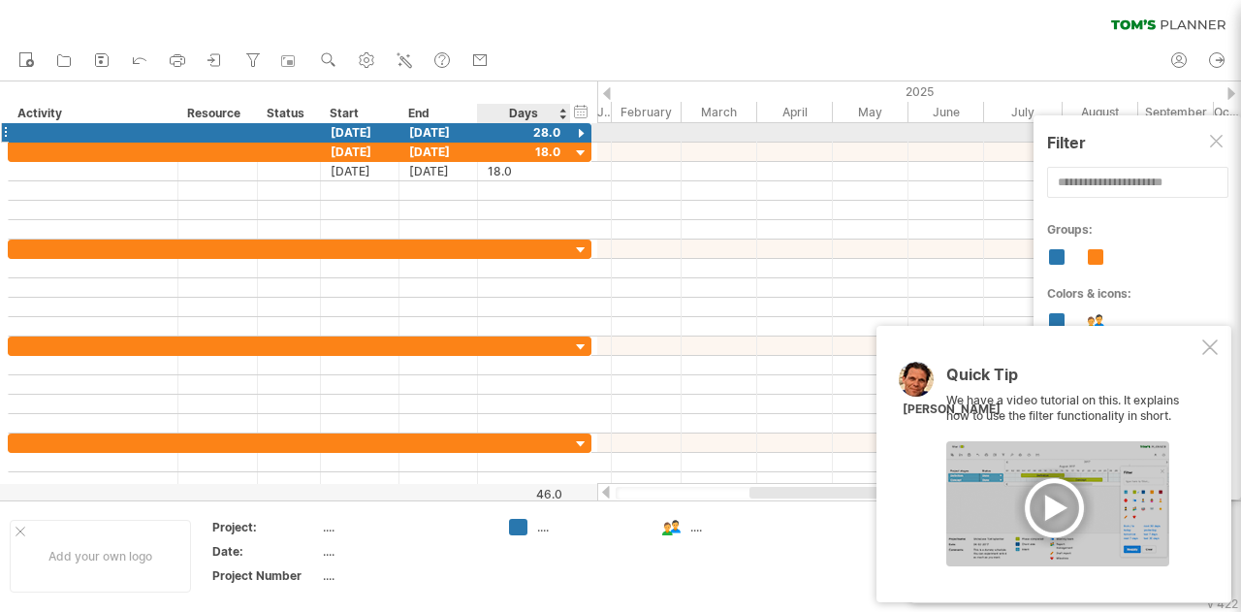
click at [582, 135] on div at bounding box center [581, 134] width 18 height 18
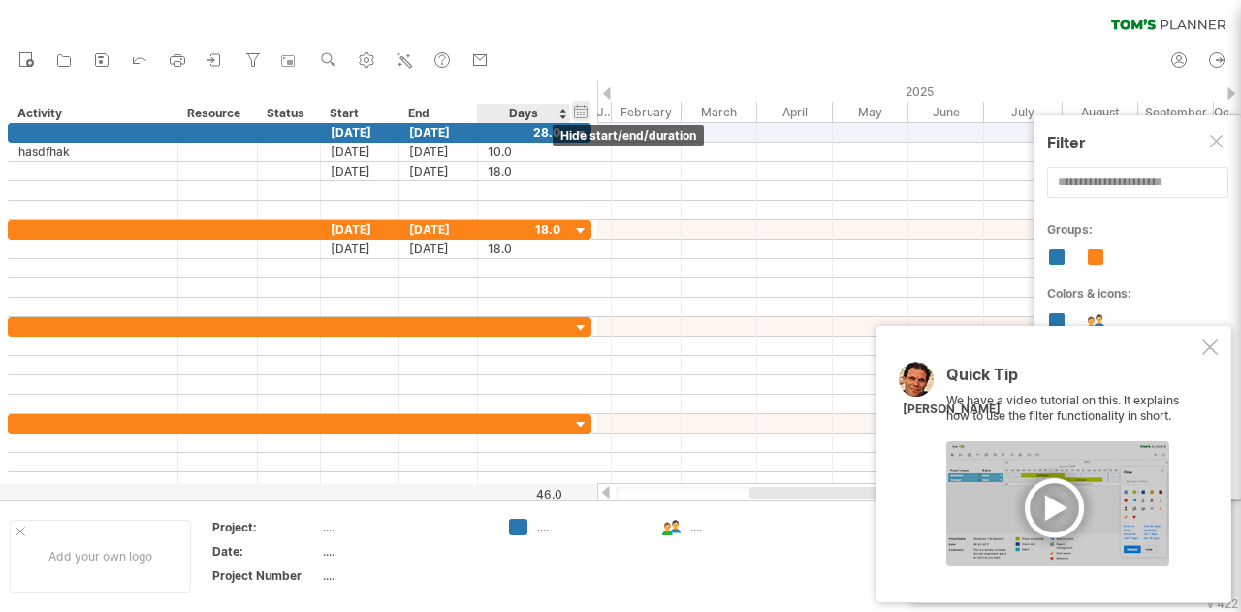
click at [574, 111] on div "hide start/end/duration show start/end/duration" at bounding box center [581, 111] width 18 height 20
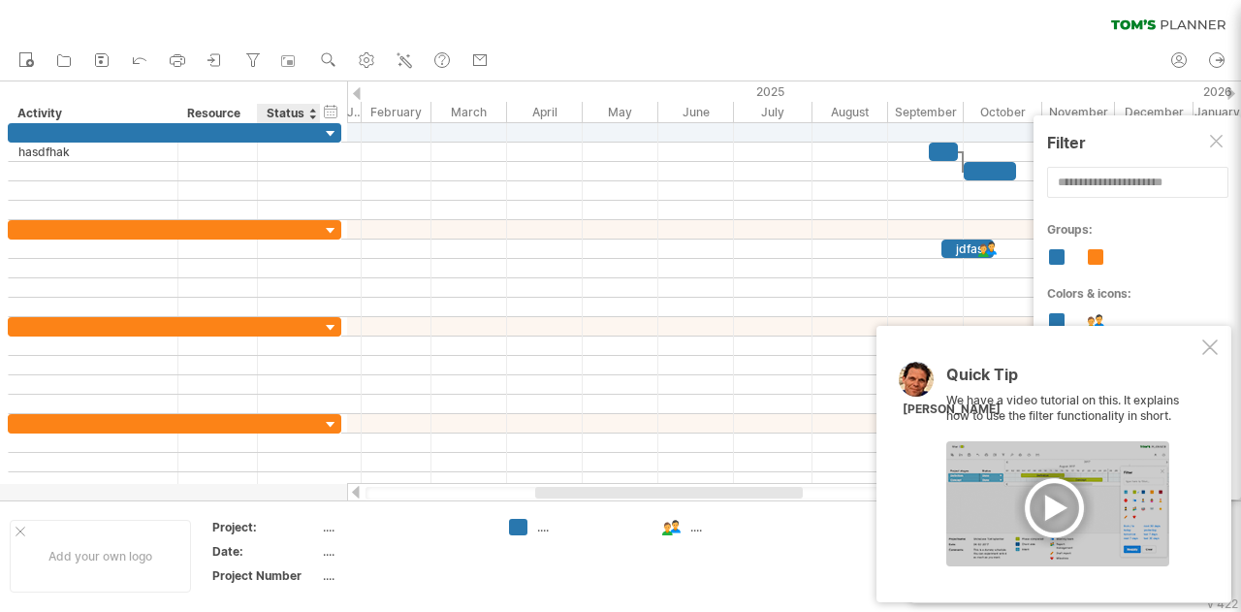
click at [287, 110] on div "Status" at bounding box center [288, 113] width 43 height 19
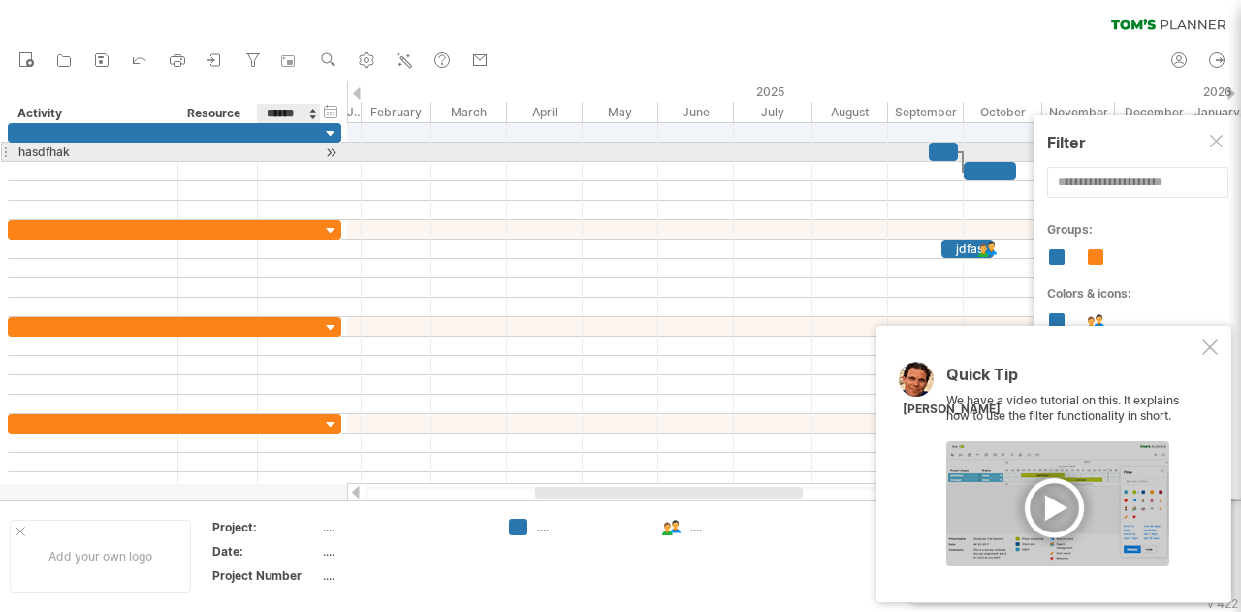
click at [295, 150] on div at bounding box center [289, 151] width 43 height 18
click at [326, 149] on div at bounding box center [331, 152] width 18 height 20
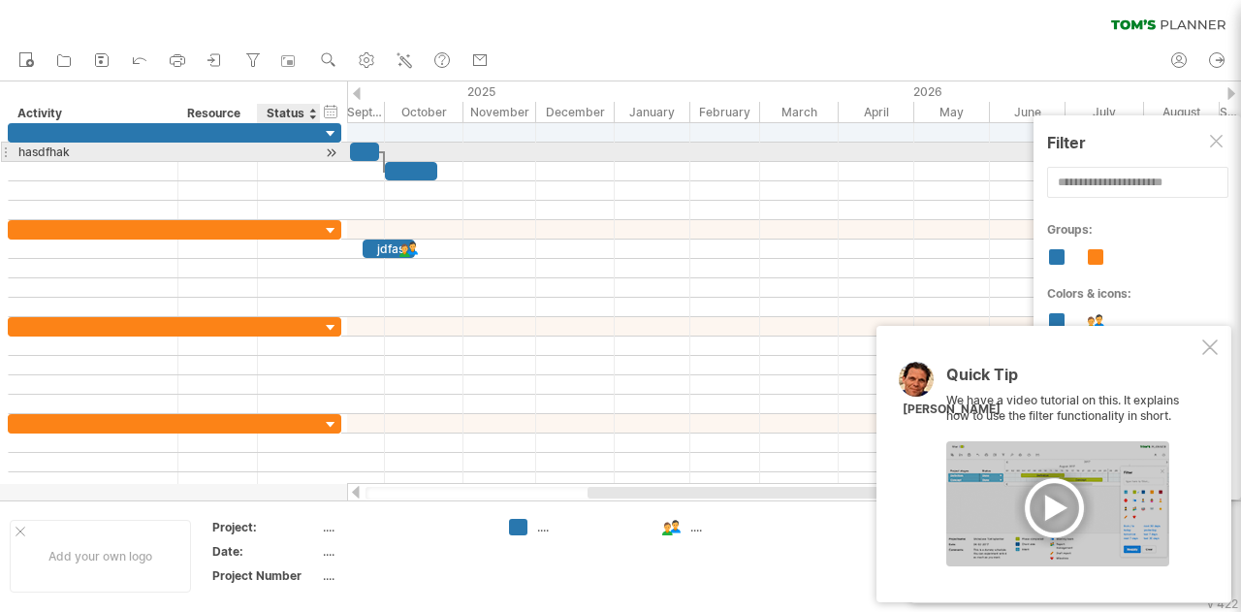
click at [326, 149] on div at bounding box center [331, 152] width 18 height 20
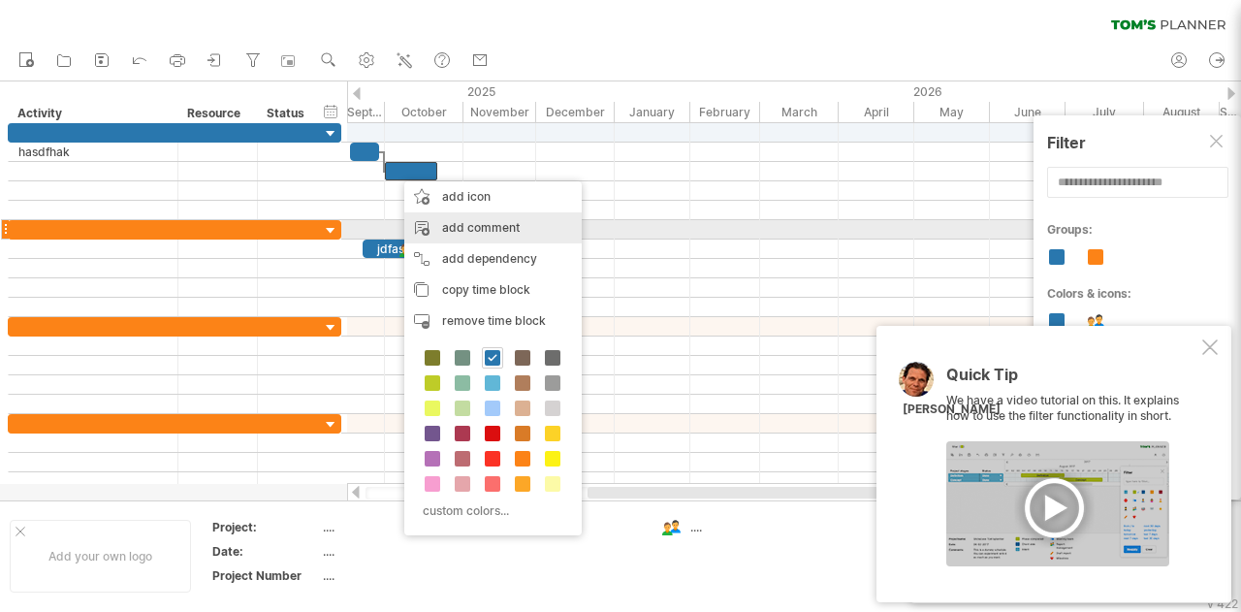
click at [475, 237] on div "add comment" at bounding box center [492, 227] width 177 height 31
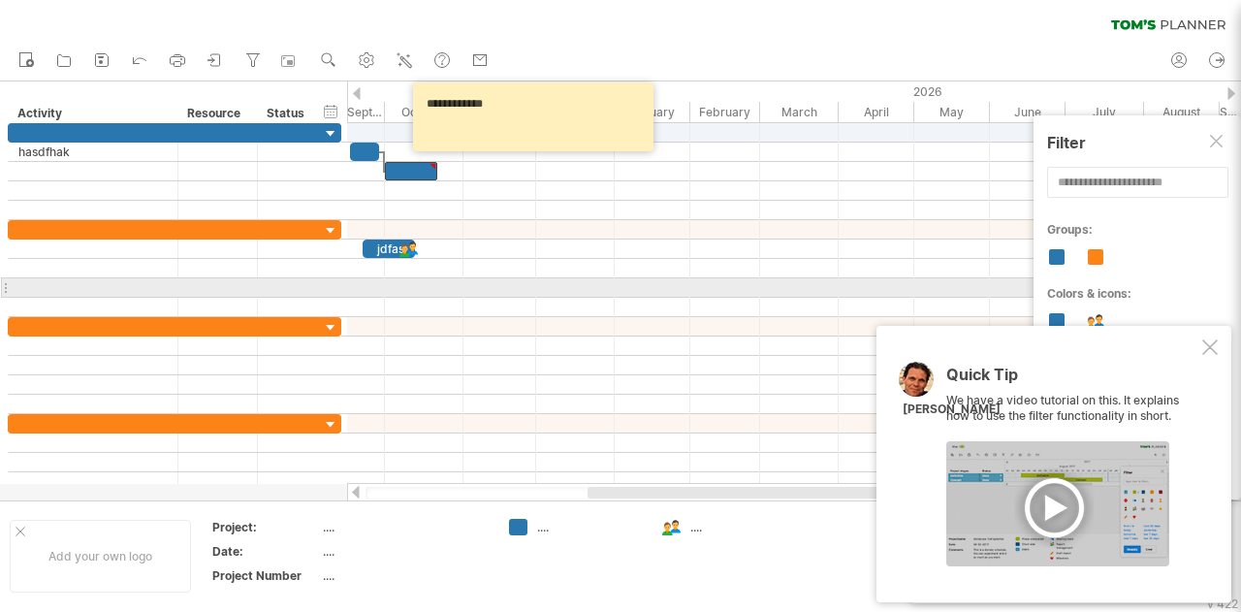
type textarea "**********"
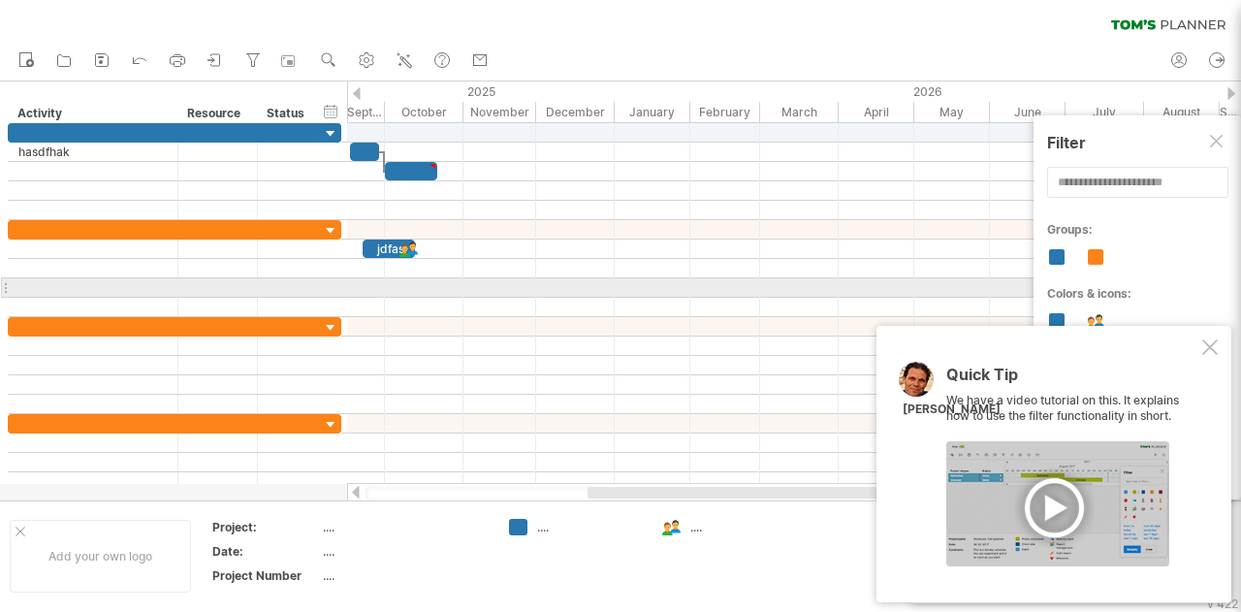
click at [509, 278] on div at bounding box center [784, 287] width 874 height 19
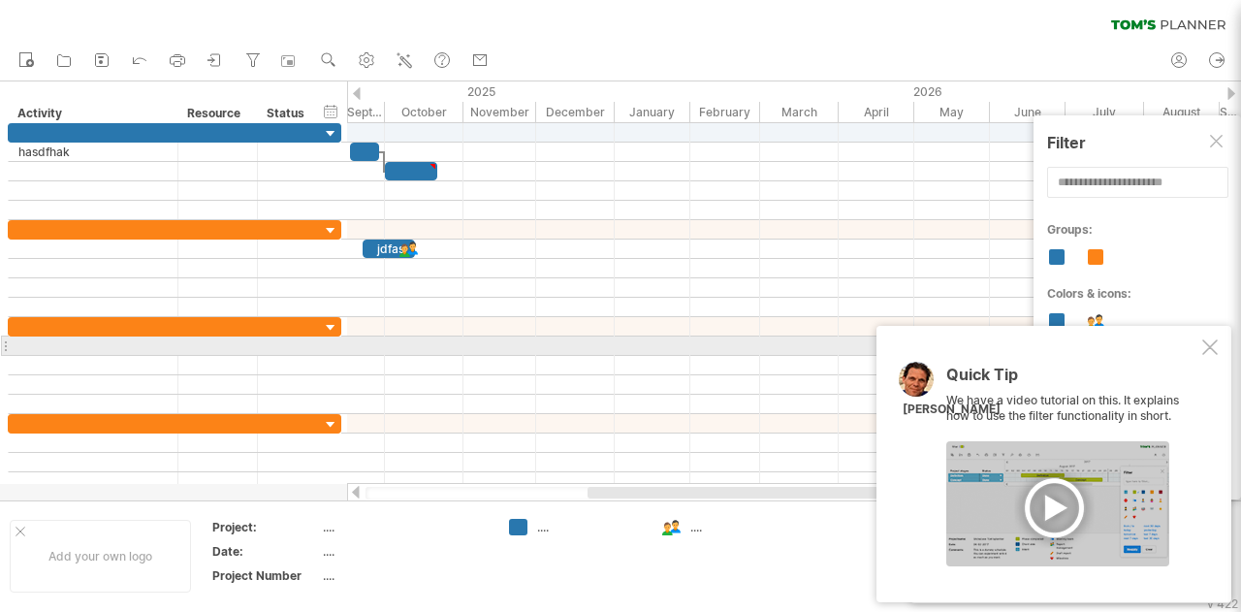
click at [1217, 338] on div "Quick Tip We have a video tutorial on this. It explains how to use the filter f…" at bounding box center [1053, 464] width 355 height 276
click at [1214, 339] on div at bounding box center [1210, 347] width 16 height 16
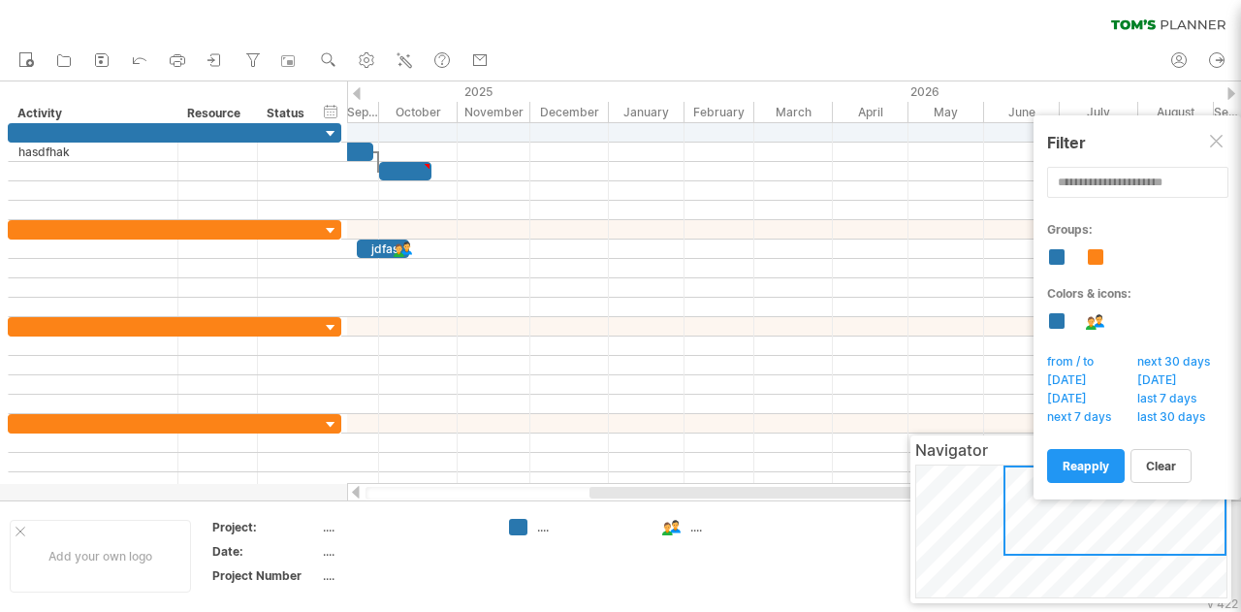
drag, startPoint x: 1163, startPoint y: 526, endPoint x: 1205, endPoint y: 509, distance: 45.2
click at [1205, 509] on div at bounding box center [1114, 510] width 223 height 90
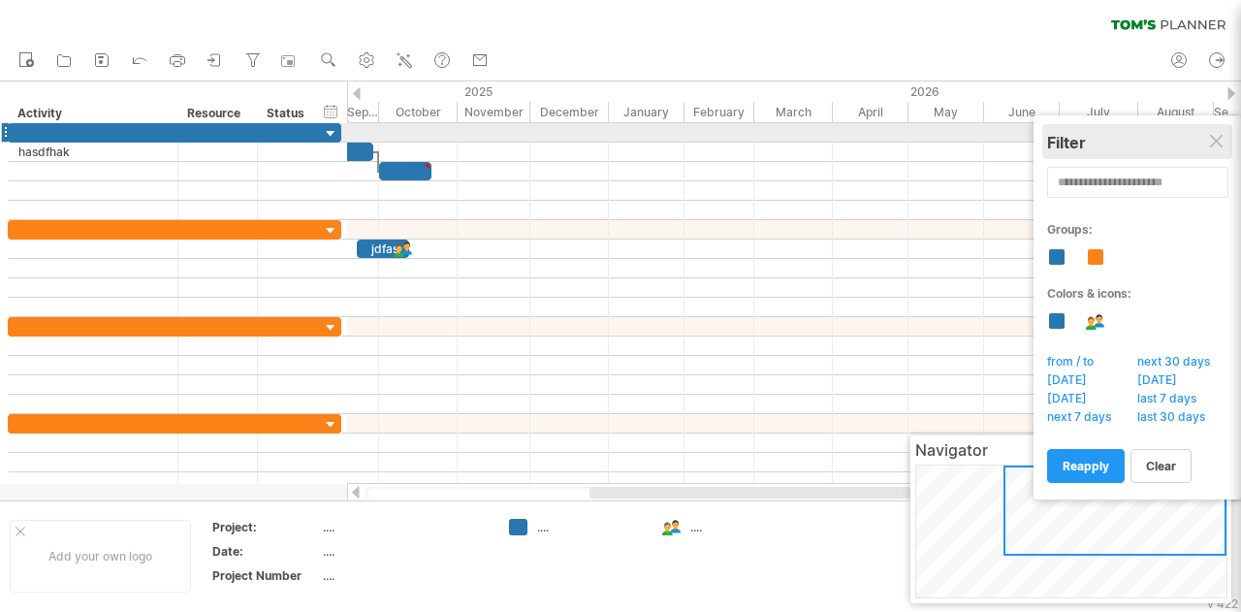
click at [1217, 133] on div "Filter" at bounding box center [1137, 142] width 180 height 19
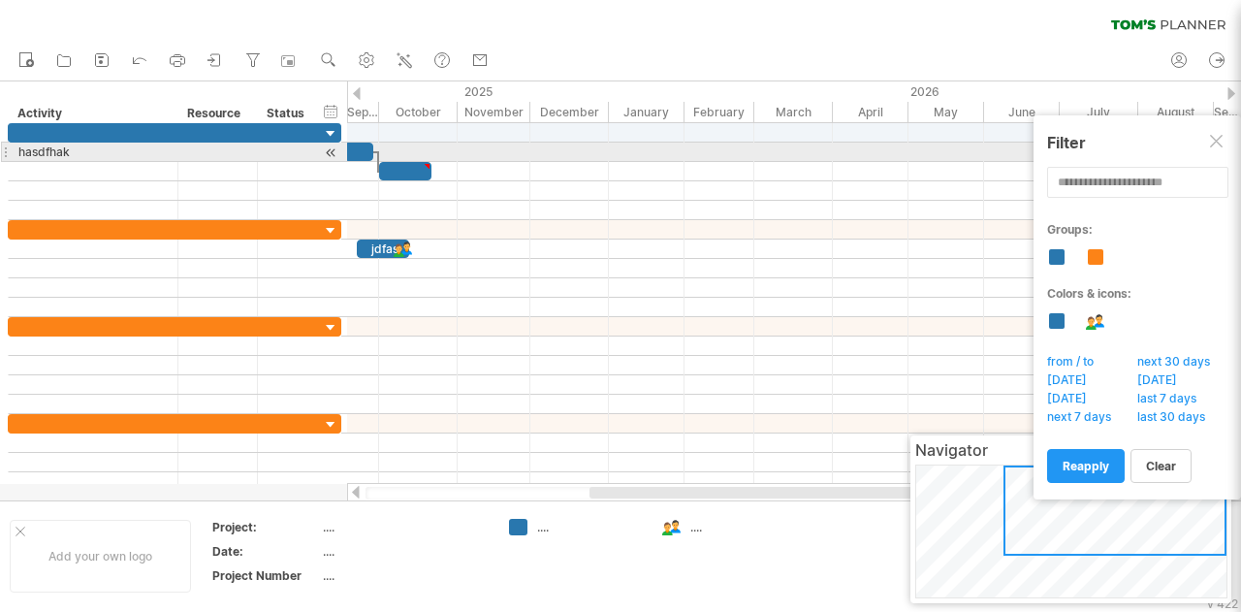
click at [1212, 142] on div at bounding box center [1218, 143] width 16 height 16
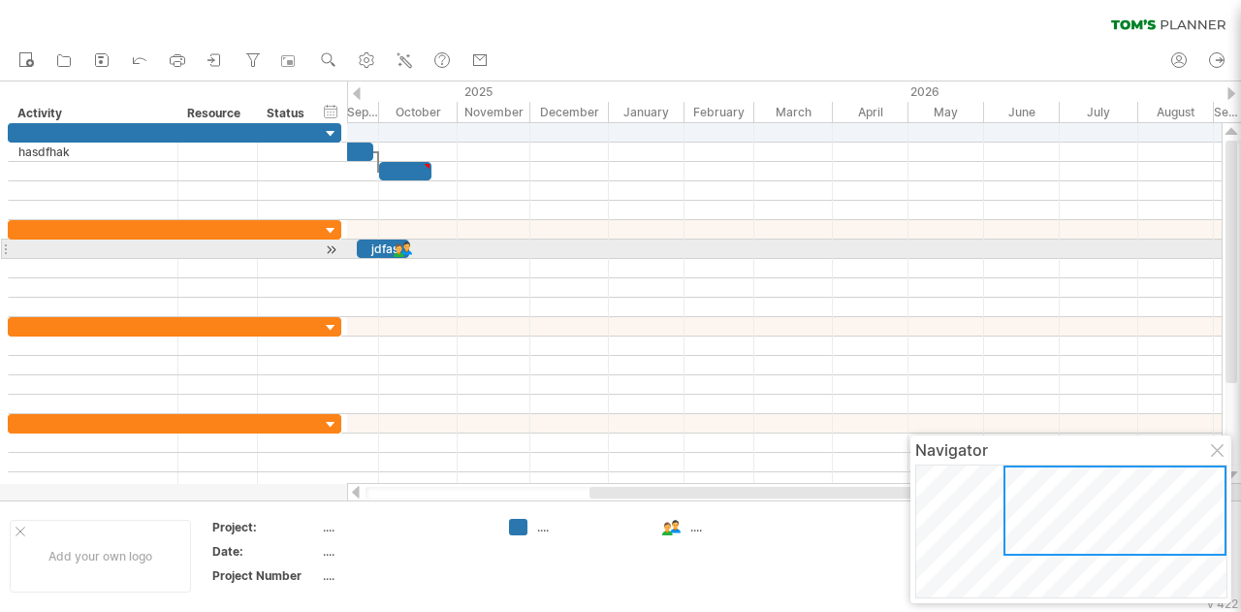
click at [363, 241] on div "jdfas" at bounding box center [383, 248] width 52 height 18
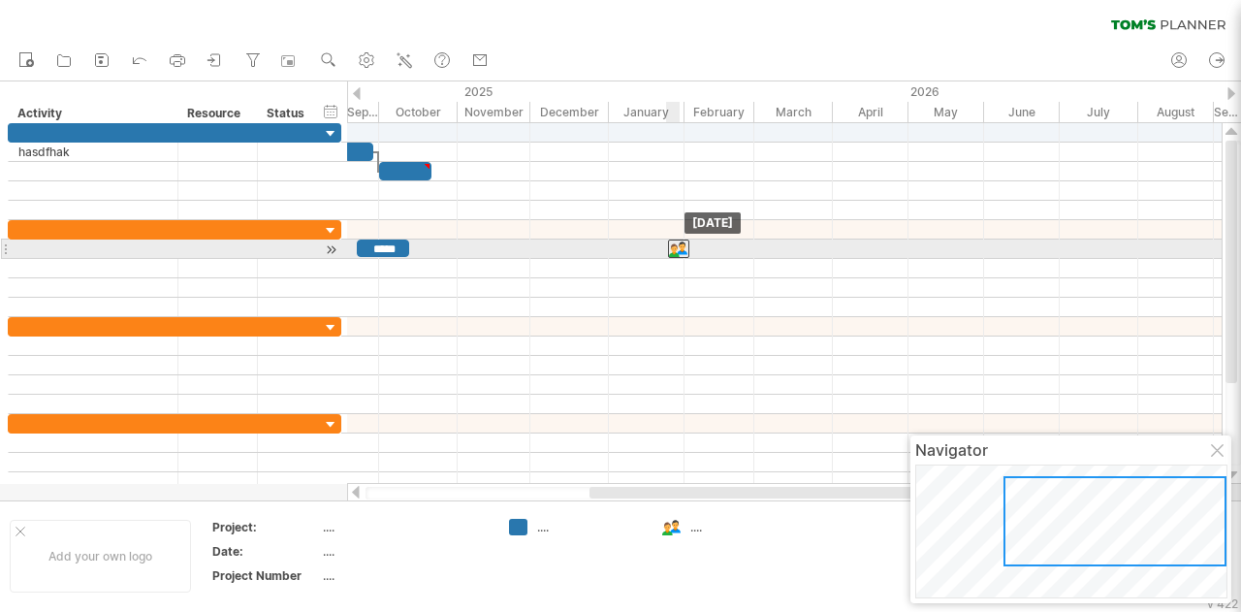
drag, startPoint x: 411, startPoint y: 247, endPoint x: 682, endPoint y: 253, distance: 271.5
click at [682, 253] on div at bounding box center [678, 248] width 21 height 18
click at [672, 249] on div at bounding box center [669, 248] width 21 height 18
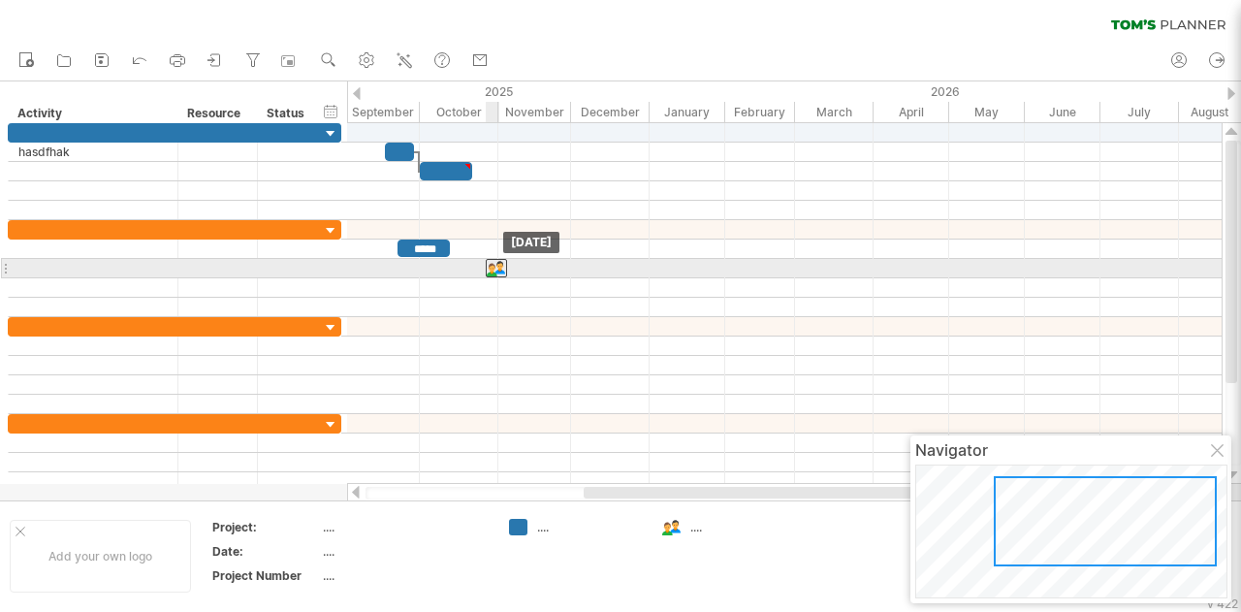
drag, startPoint x: 671, startPoint y: 248, endPoint x: 498, endPoint y: 263, distance: 173.1
click at [500, 268] on div at bounding box center [496, 268] width 19 height 18
click at [500, 268] on div at bounding box center [496, 268] width 21 height 18
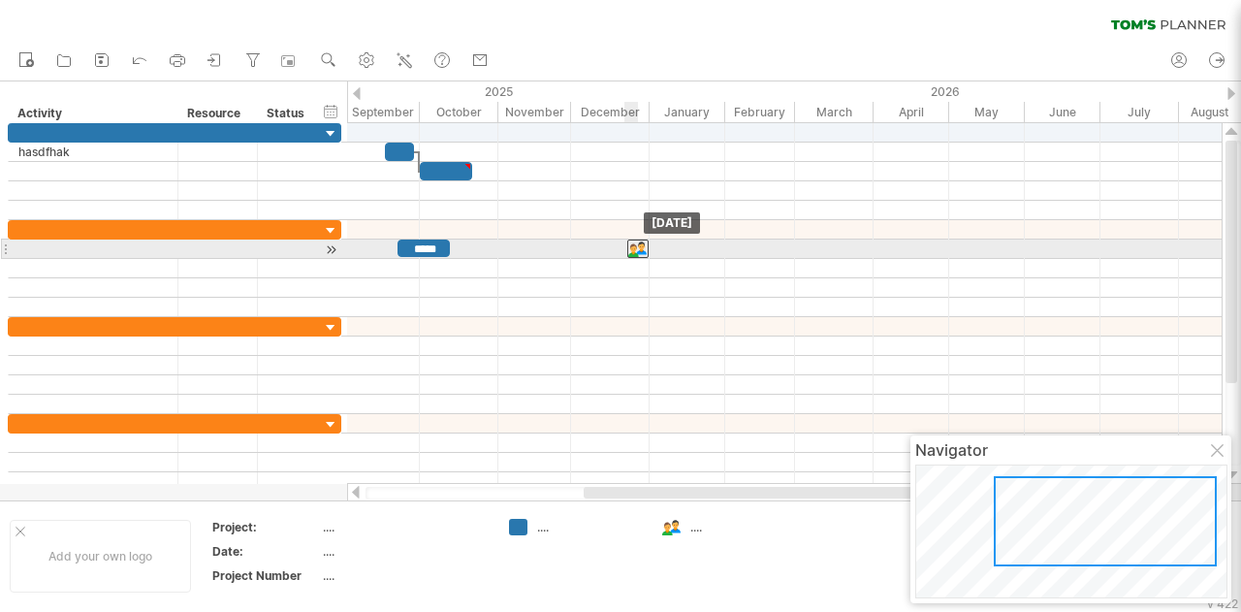
drag, startPoint x: 489, startPoint y: 265, endPoint x: 629, endPoint y: 247, distance: 141.6
